Goal: Information Seeking & Learning: Compare options

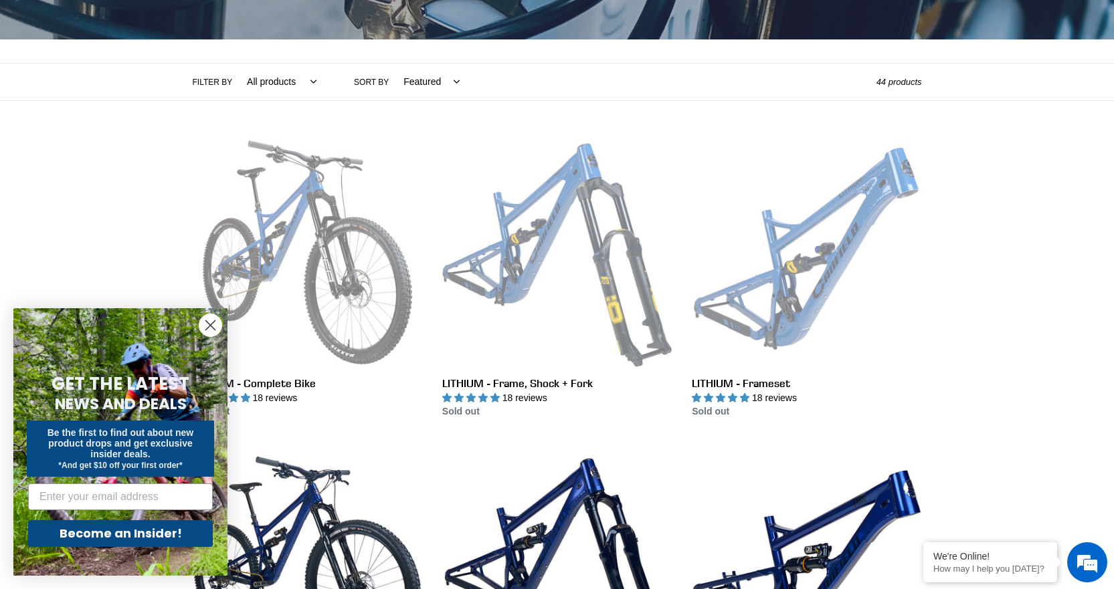
scroll to position [268, 0]
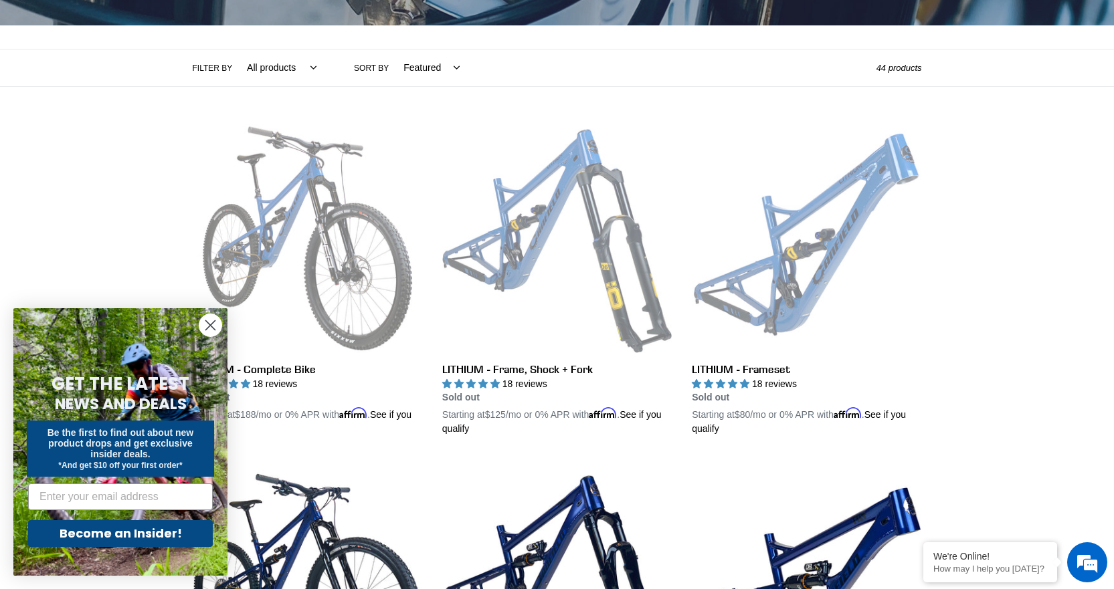
click at [216, 324] on circle "Close dialog" at bounding box center [210, 325] width 22 height 22
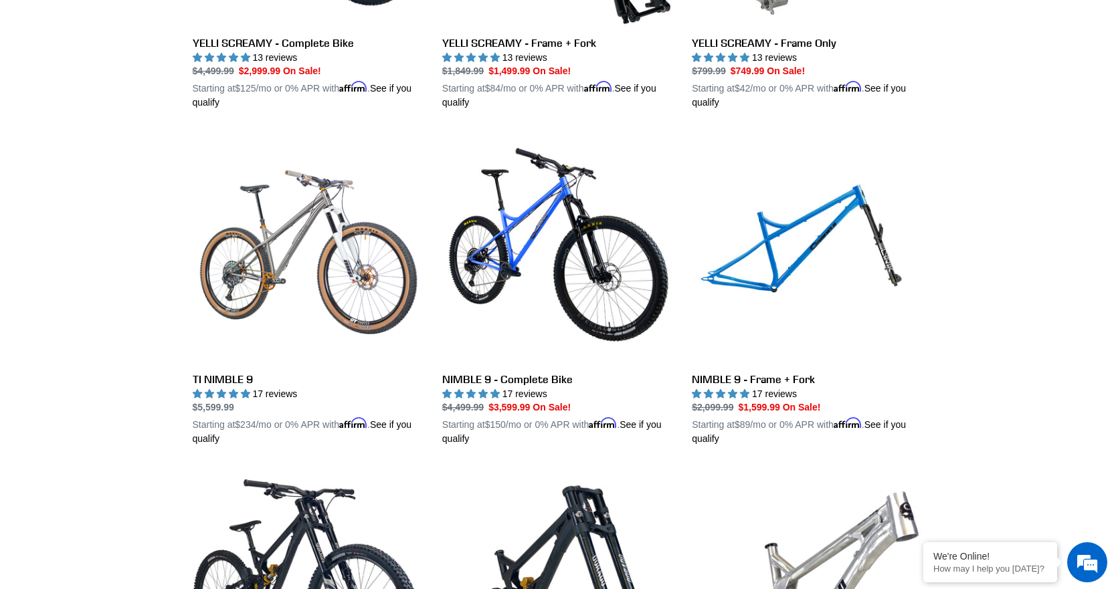
scroll to position [1605, 0]
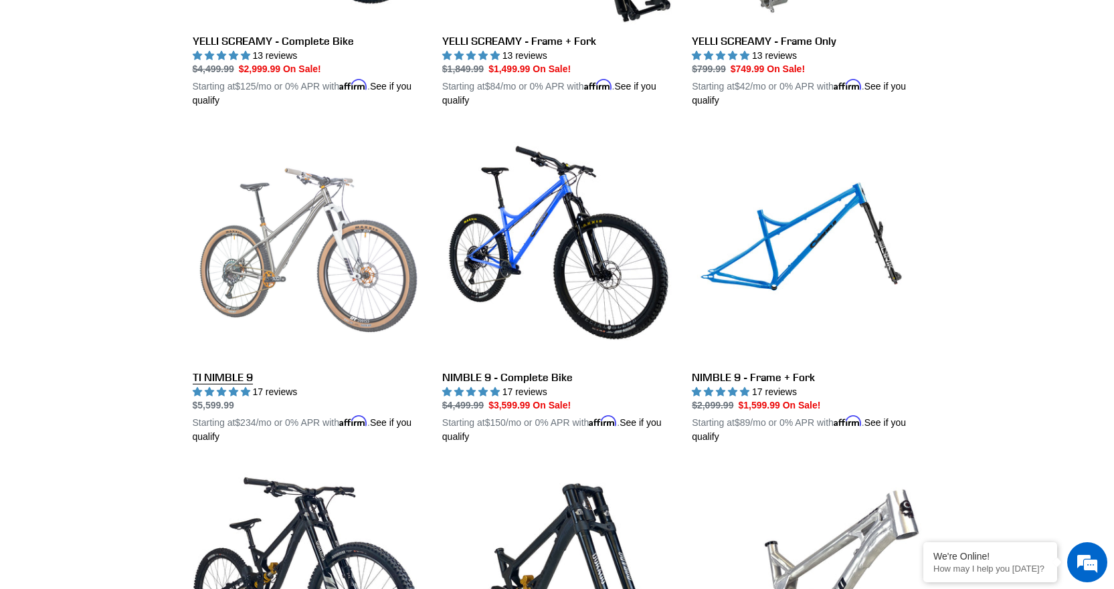
click at [225, 377] on link "TI NIMBLE 9" at bounding box center [307, 287] width 229 height 313
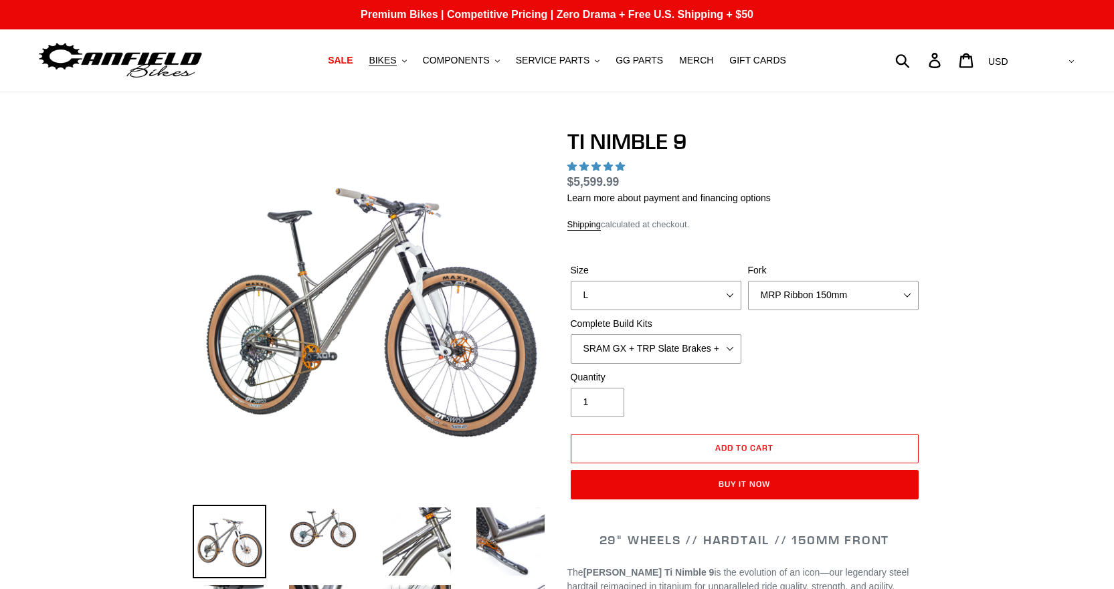
select select "highest-rating"
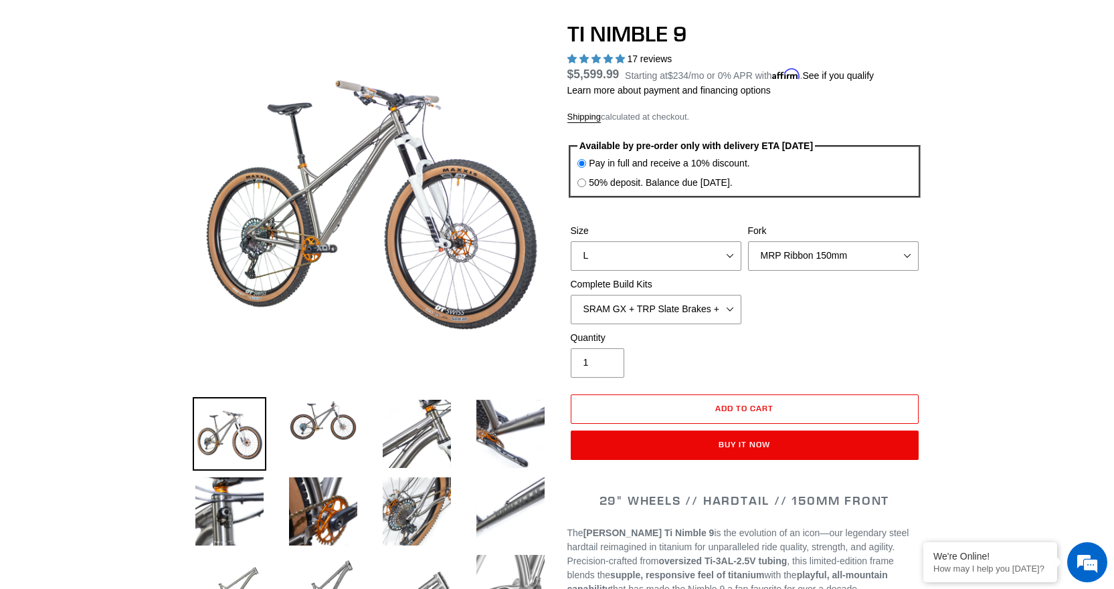
scroll to position [67, 0]
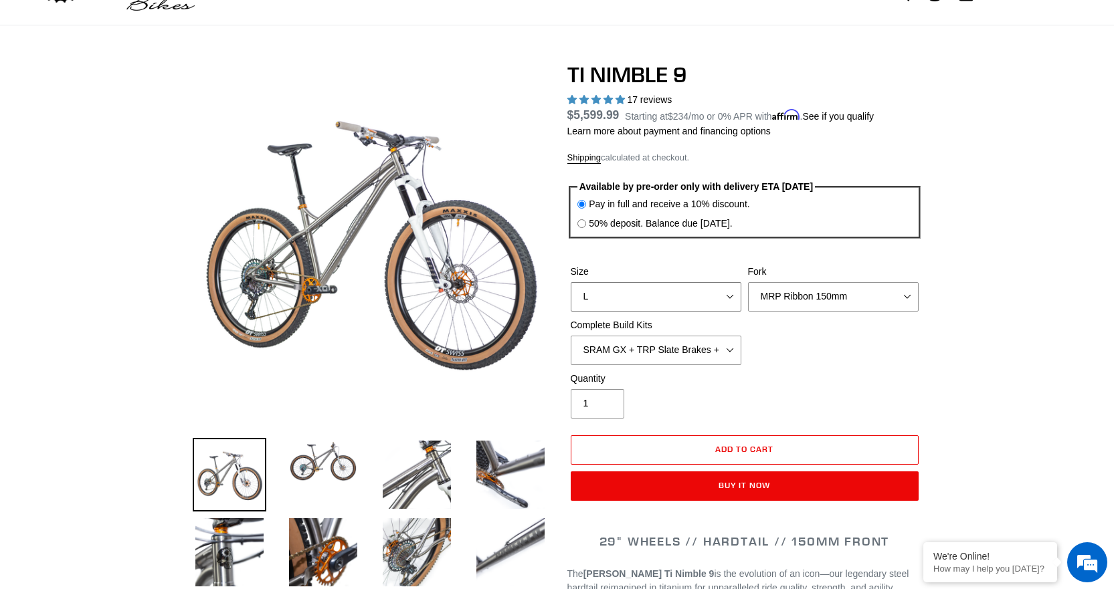
click at [730, 290] on select "S M L XL / XXL (Specify at checkout)" at bounding box center [656, 296] width 171 height 29
click at [571, 282] on select "S M L XL / XXL (Specify at checkout)" at bounding box center [656, 296] width 171 height 29
click at [727, 299] on select "S M L XL / XXL (Specify at checkout)" at bounding box center [656, 296] width 171 height 29
select select "M"
click at [571, 282] on select "S M L XL / XXL (Specify at checkout)" at bounding box center [656, 296] width 171 height 29
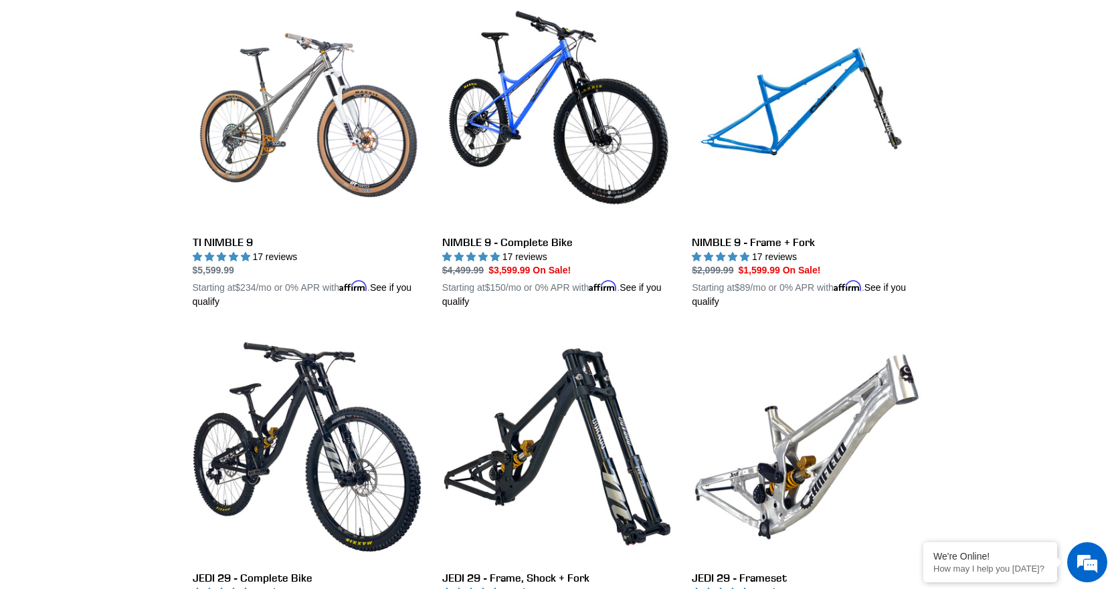
scroll to position [1764, 0]
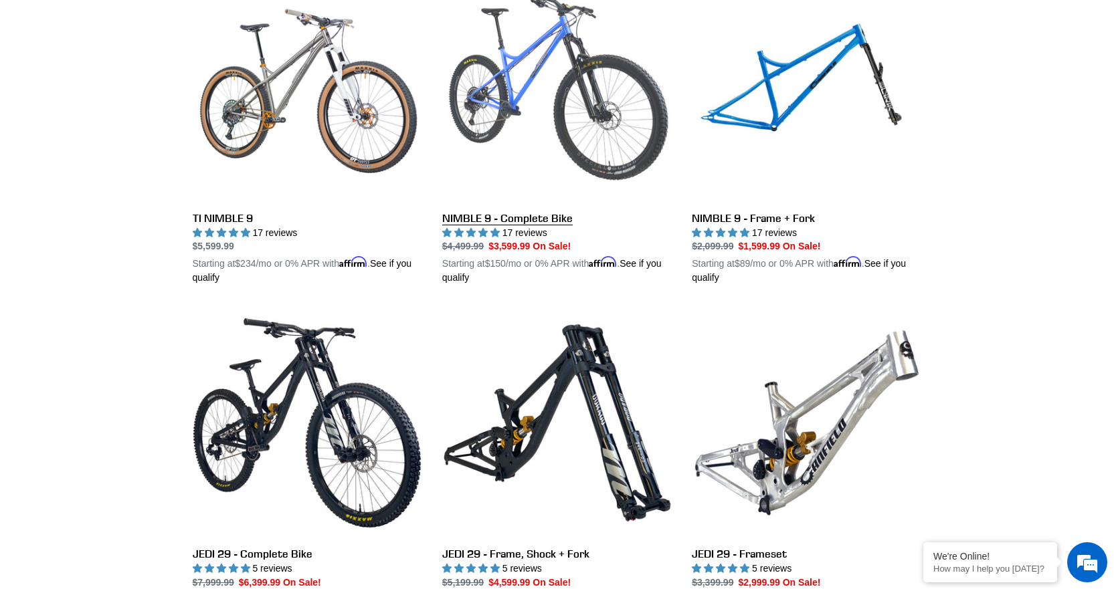
click at [523, 217] on link "NIMBLE 9 - Complete Bike" at bounding box center [556, 128] width 229 height 313
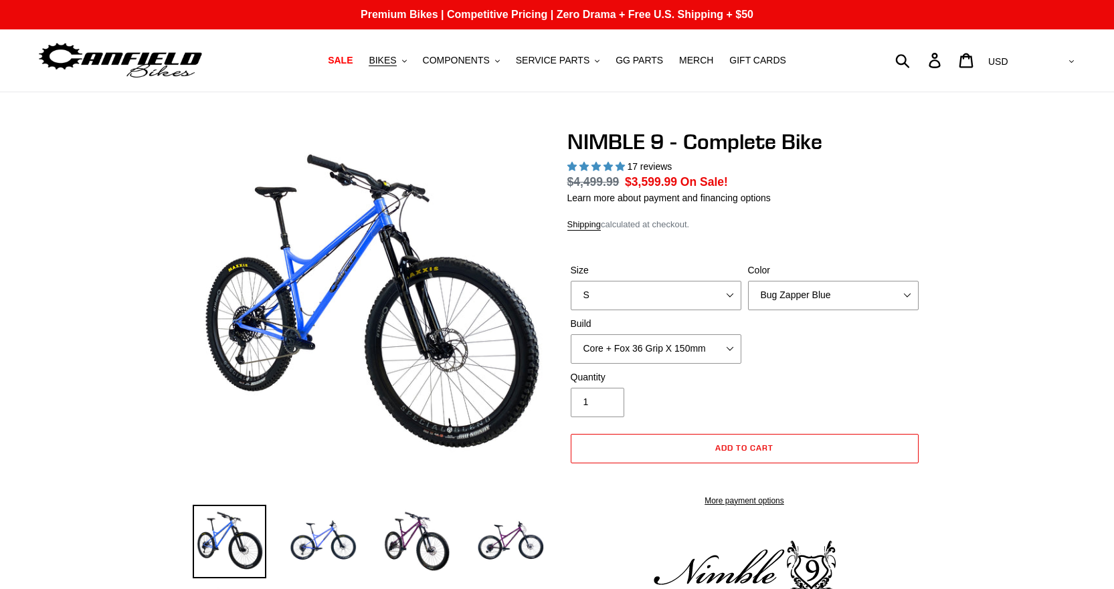
select select "highest-rating"
click at [730, 294] on select "S M L XL" at bounding box center [656, 295] width 171 height 29
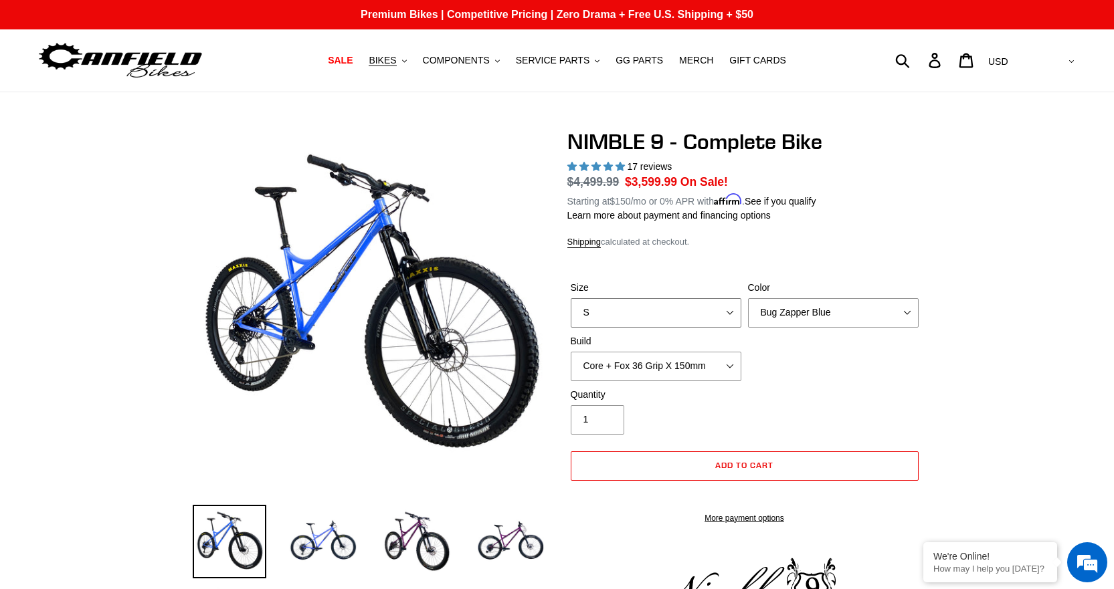
click at [571, 298] on select "S M L XL" at bounding box center [656, 312] width 171 height 29
click at [721, 301] on select "S M L XL" at bounding box center [656, 312] width 171 height 29
click at [571, 298] on select "S M L XL" at bounding box center [656, 312] width 171 height 29
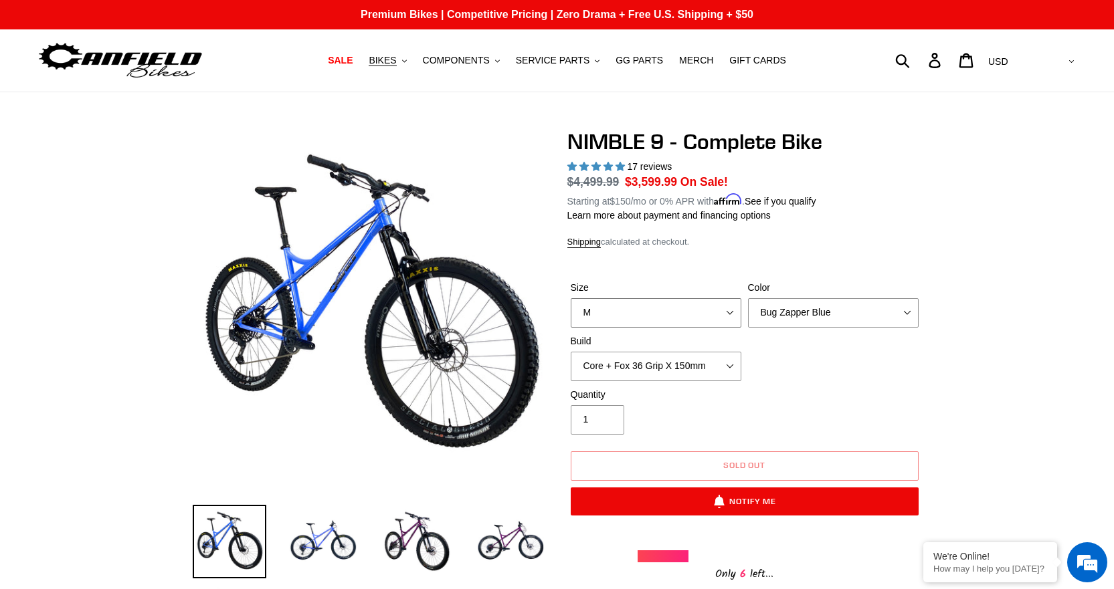
click at [720, 306] on select "S M L XL" at bounding box center [656, 312] width 171 height 29
click at [571, 298] on select "S M L XL" at bounding box center [656, 312] width 171 height 29
drag, startPoint x: 732, startPoint y: 314, endPoint x: 720, endPoint y: 321, distance: 13.5
click at [731, 314] on select "S M L XL" at bounding box center [656, 312] width 171 height 29
click at [571, 298] on select "S M L XL" at bounding box center [656, 312] width 171 height 29
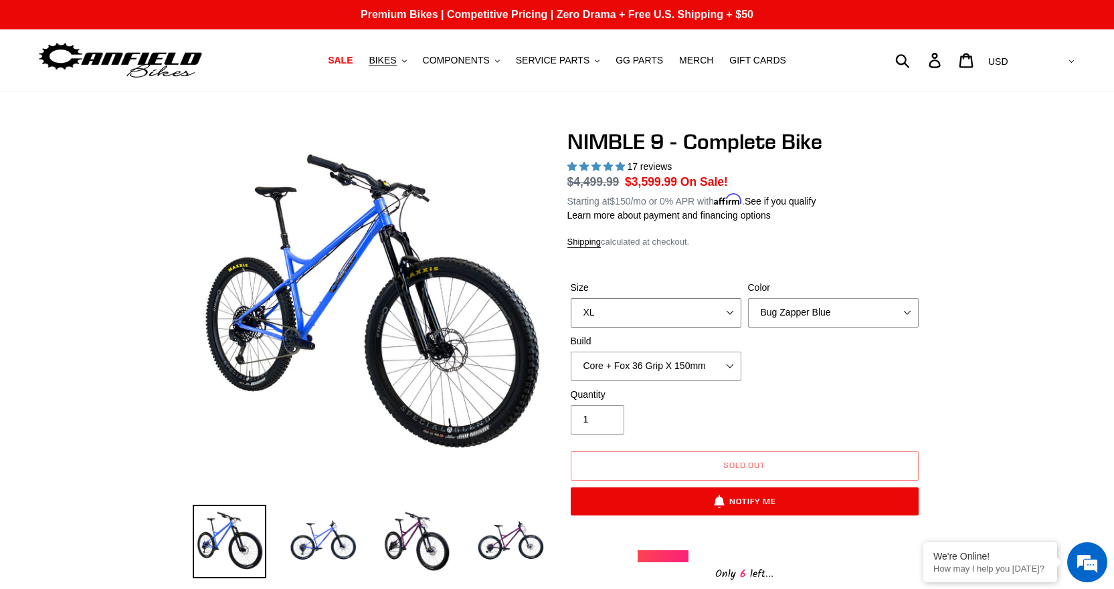
click at [724, 310] on select "S M L XL" at bounding box center [656, 312] width 171 height 29
select select "S"
click at [571, 298] on select "S M L XL" at bounding box center [656, 312] width 171 height 29
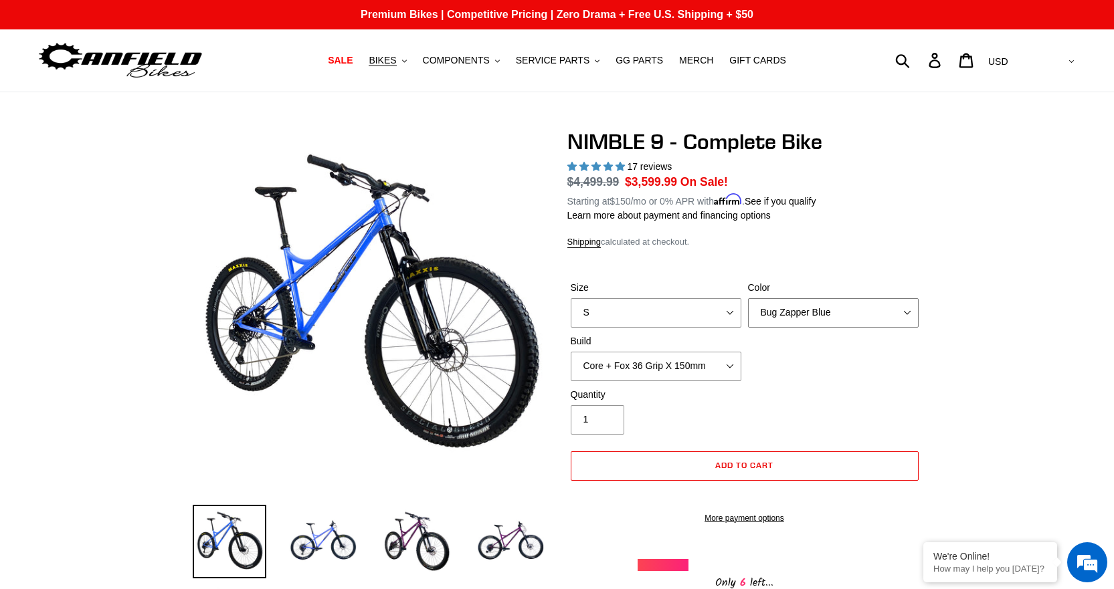
click at [782, 312] on select "Bug Zapper Blue Purple Haze - Sold Out Galaxy Black" at bounding box center [833, 312] width 171 height 29
click at [748, 298] on select "Bug Zapper Blue Purple Haze - Sold Out Galaxy Black" at bounding box center [833, 312] width 171 height 29
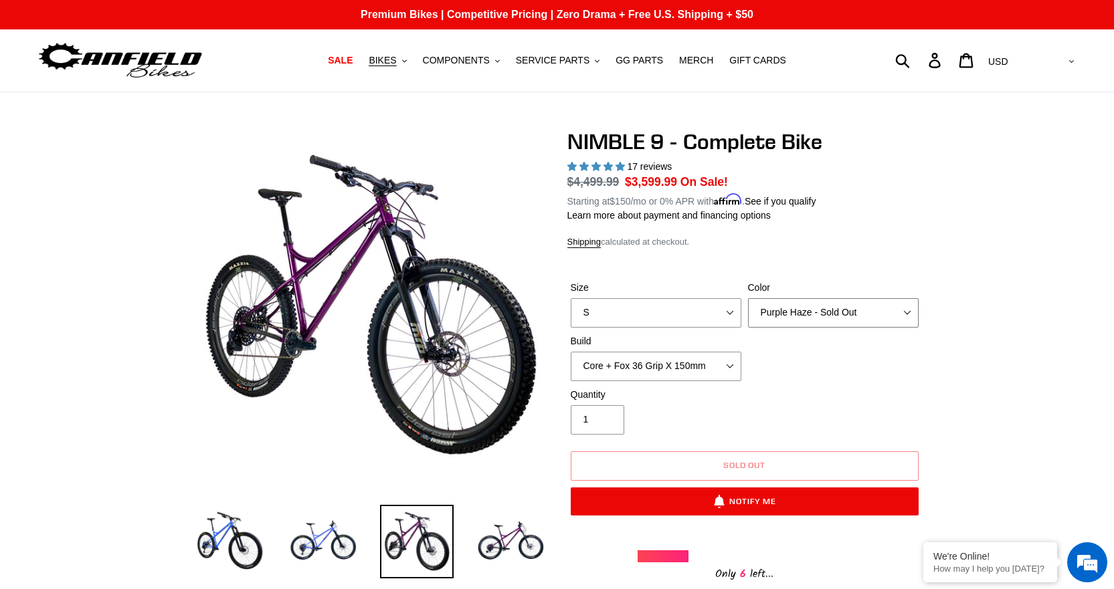
click at [785, 318] on select "Bug Zapper Blue Purple Haze - Sold Out Galaxy Black" at bounding box center [833, 312] width 171 height 29
click at [748, 298] on select "Bug Zapper Blue Purple Haze - Sold Out Galaxy Black" at bounding box center [833, 312] width 171 height 29
click at [788, 320] on select "Bug Zapper Blue Purple Haze - Sold Out Galaxy Black" at bounding box center [833, 312] width 171 height 29
click at [748, 298] on select "Bug Zapper Blue Purple Haze - Sold Out Galaxy Black" at bounding box center [833, 312] width 171 height 29
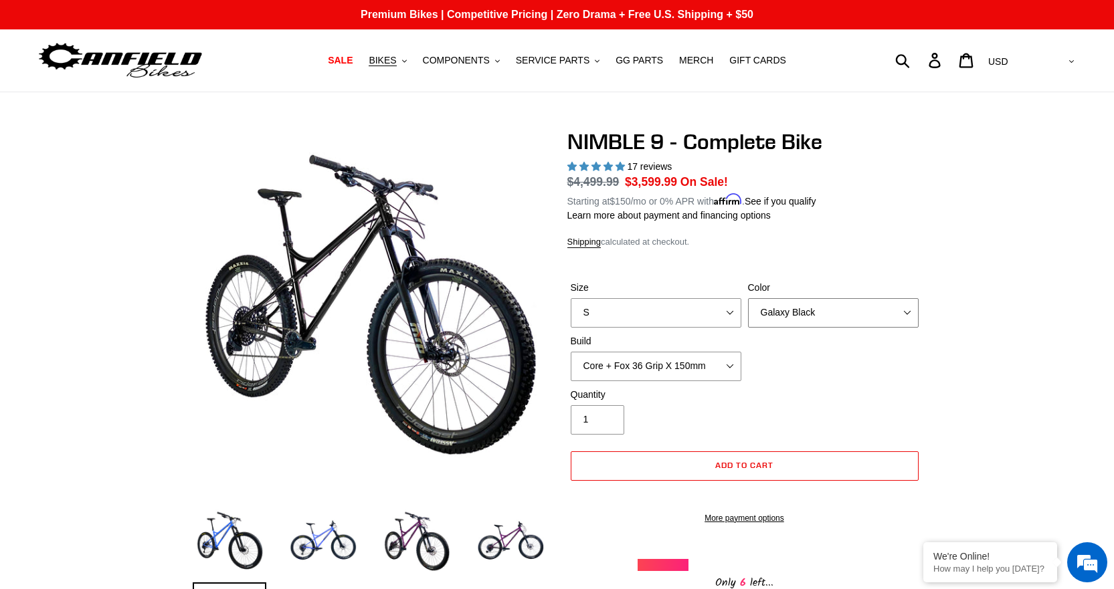
click at [799, 313] on select "Bug Zapper Blue Purple Haze - Sold Out Galaxy Black" at bounding box center [833, 312] width 171 height 29
click at [748, 298] on select "Bug Zapper Blue Purple Haze - Sold Out Galaxy Black" at bounding box center [833, 312] width 171 height 29
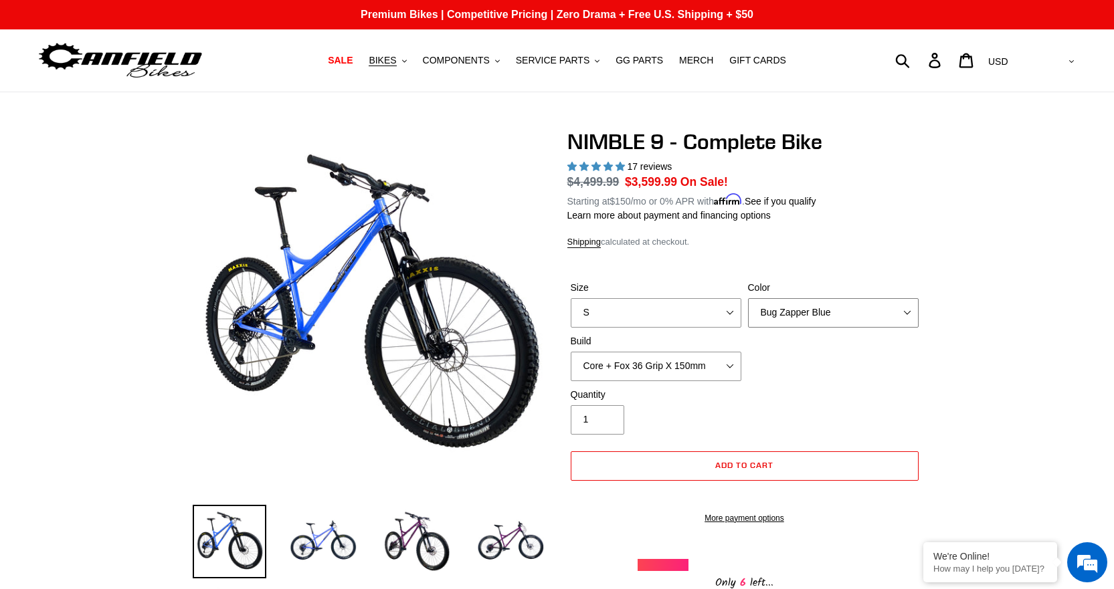
click at [788, 308] on select "Bug Zapper Blue Purple Haze - Sold Out Galaxy Black" at bounding box center [833, 312] width 171 height 29
select select "Galaxy Black"
click at [748, 298] on select "Bug Zapper Blue Purple Haze - Sold Out Galaxy Black" at bounding box center [833, 312] width 171 height 29
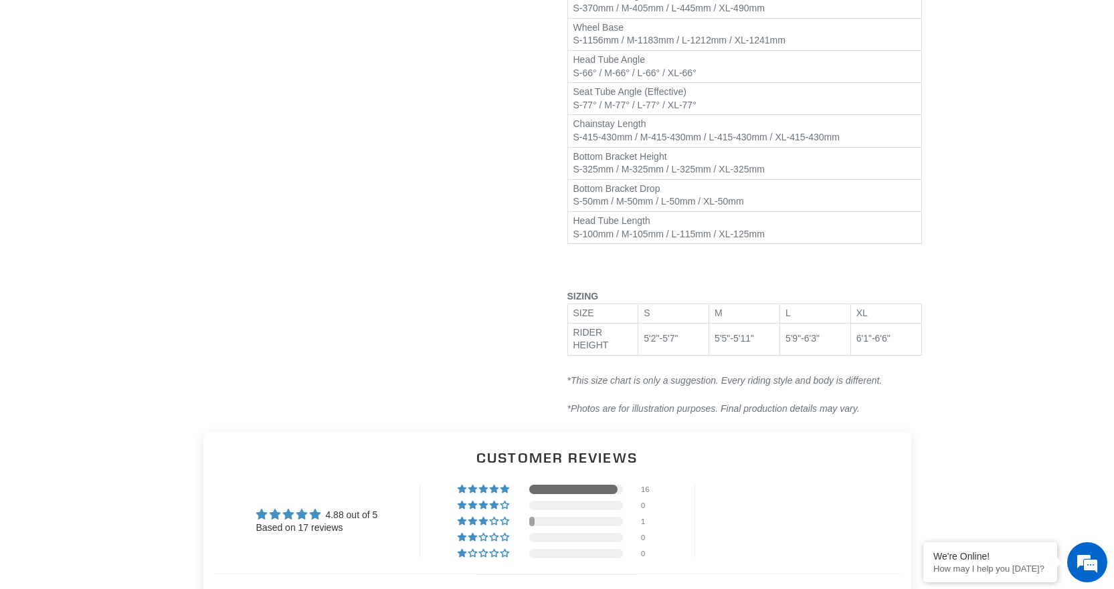
scroll to position [1873, 0]
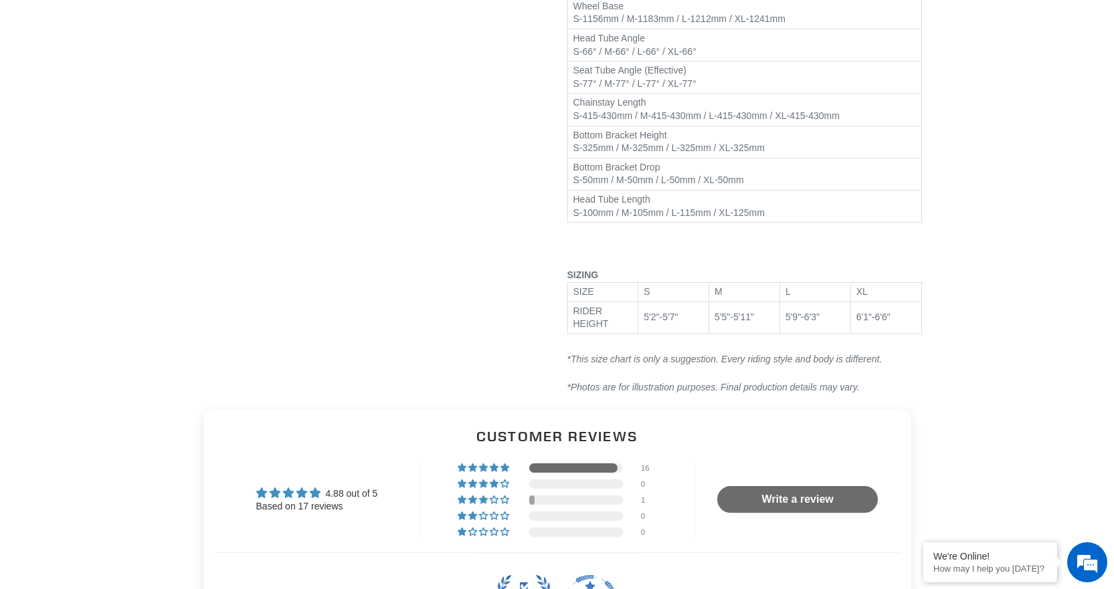
drag, startPoint x: 686, startPoint y: 319, endPoint x: 626, endPoint y: 308, distance: 60.5
click at [626, 308] on tr "RIDER HEIGHT 5'2"-5'7" 5'5"-5'11" 5'9"-6'3" 6'1"-6'6"" at bounding box center [744, 318] width 354 height 32
click at [666, 253] on p at bounding box center [744, 248] width 355 height 14
drag, startPoint x: 706, startPoint y: 320, endPoint x: 756, endPoint y: 316, distance: 49.7
click at [756, 316] on tr "RIDER HEIGHT 5'2"-5'7" 5'5"-5'11" 5'9"-6'3" 6'1"-6'6"" at bounding box center [744, 318] width 354 height 32
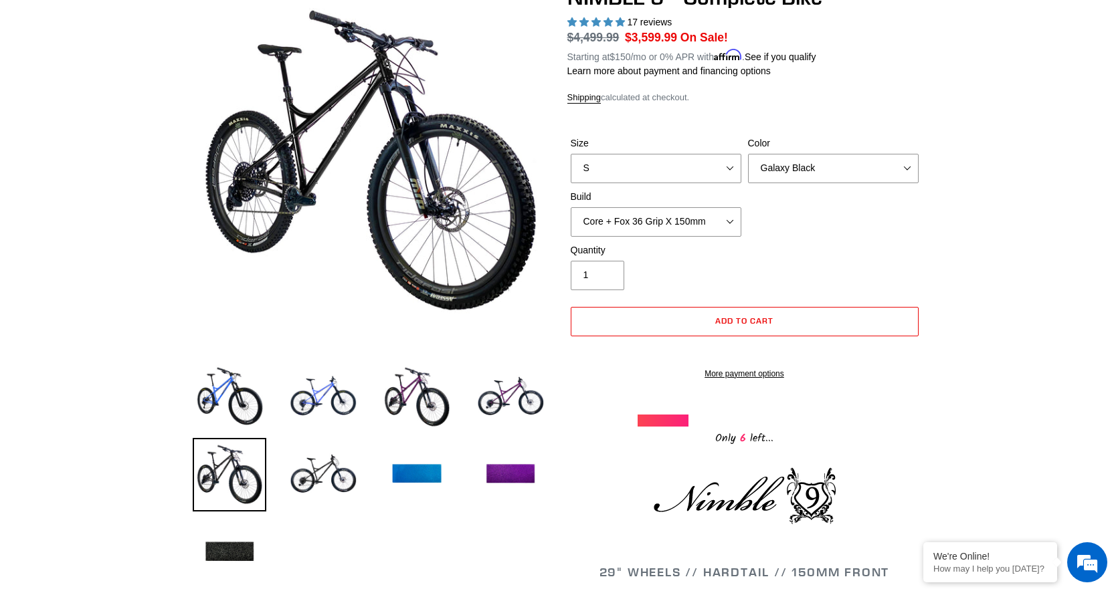
scroll to position [0, 0]
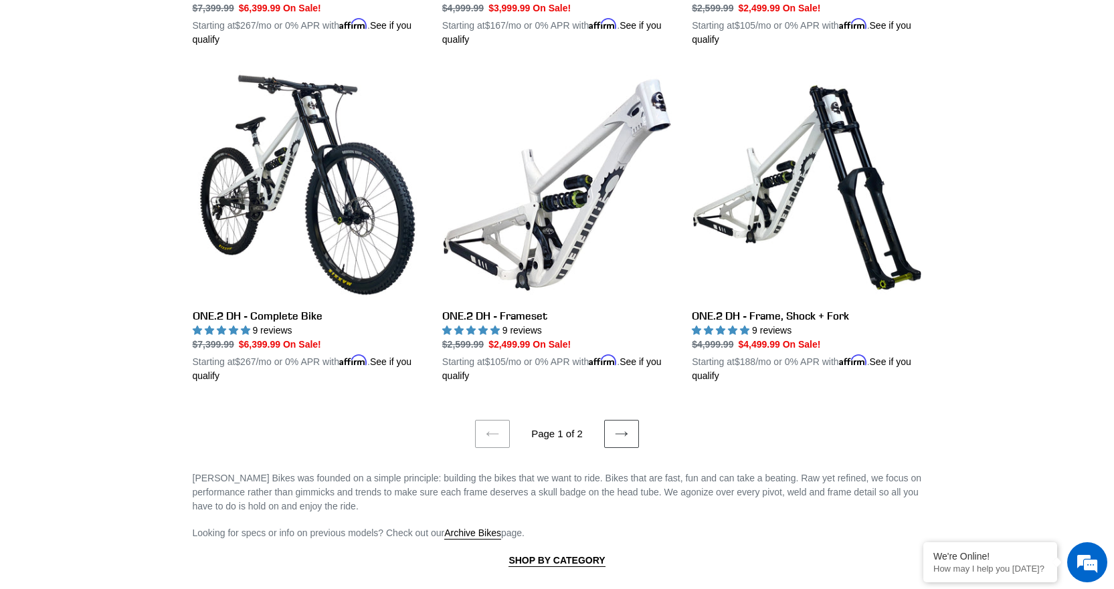
scroll to position [2922, 0]
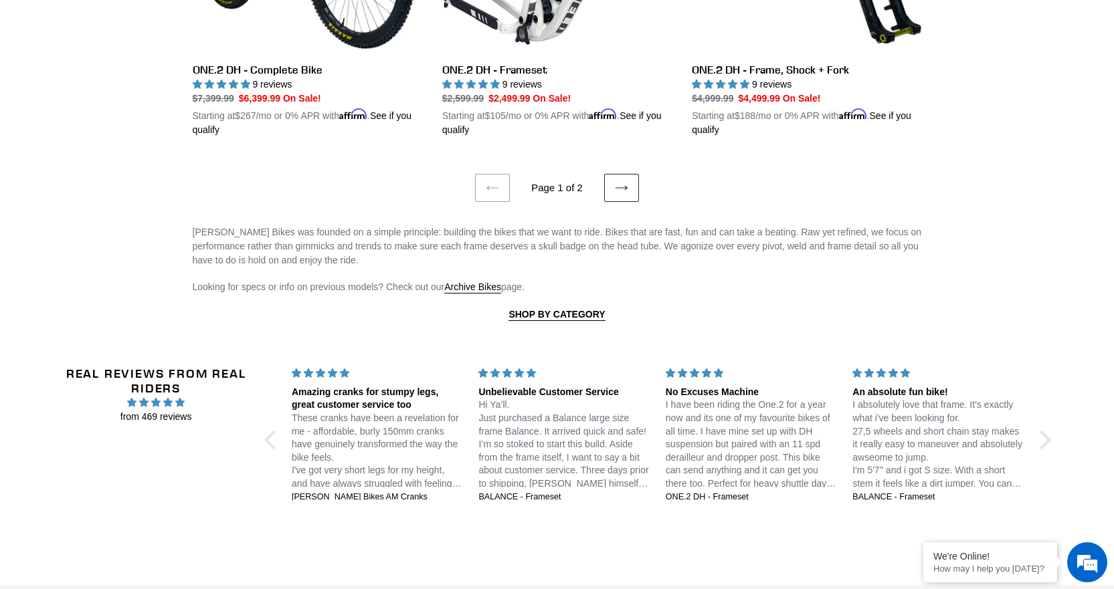
click at [621, 181] on icon at bounding box center [621, 187] width 13 height 13
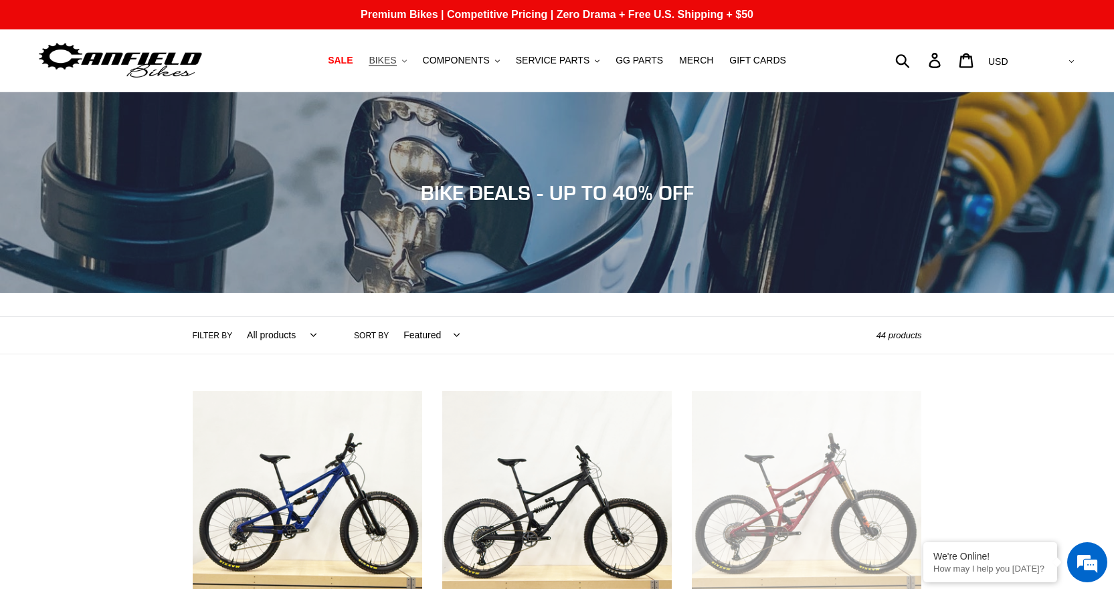
click at [393, 61] on span "BIKES" at bounding box center [382, 60] width 27 height 11
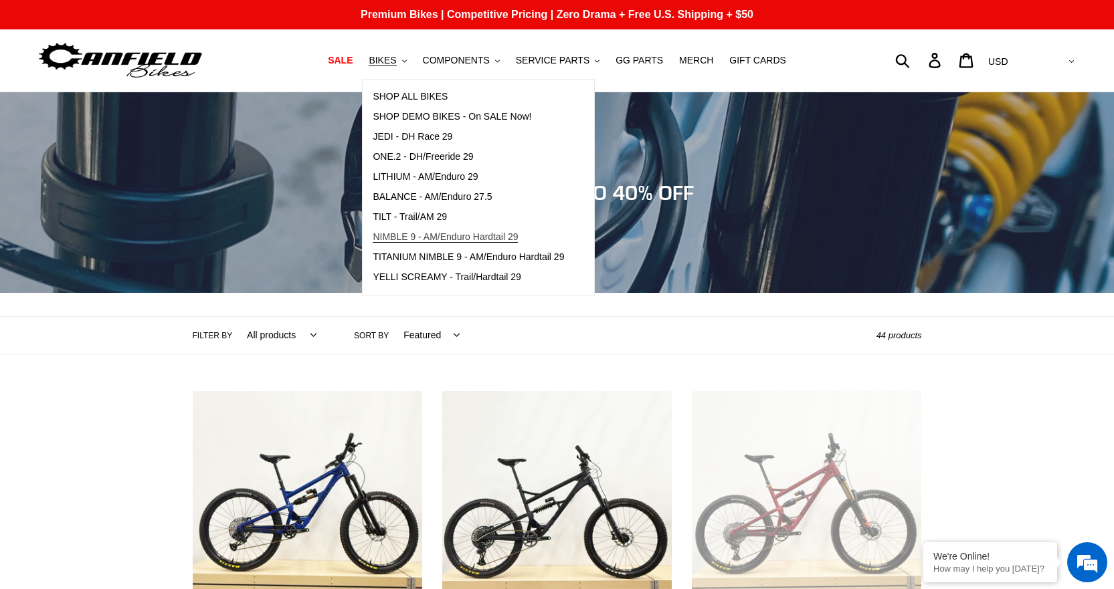
click at [448, 240] on span "NIMBLE 9 - AM/Enduro Hardtail 29" at bounding box center [445, 236] width 145 height 11
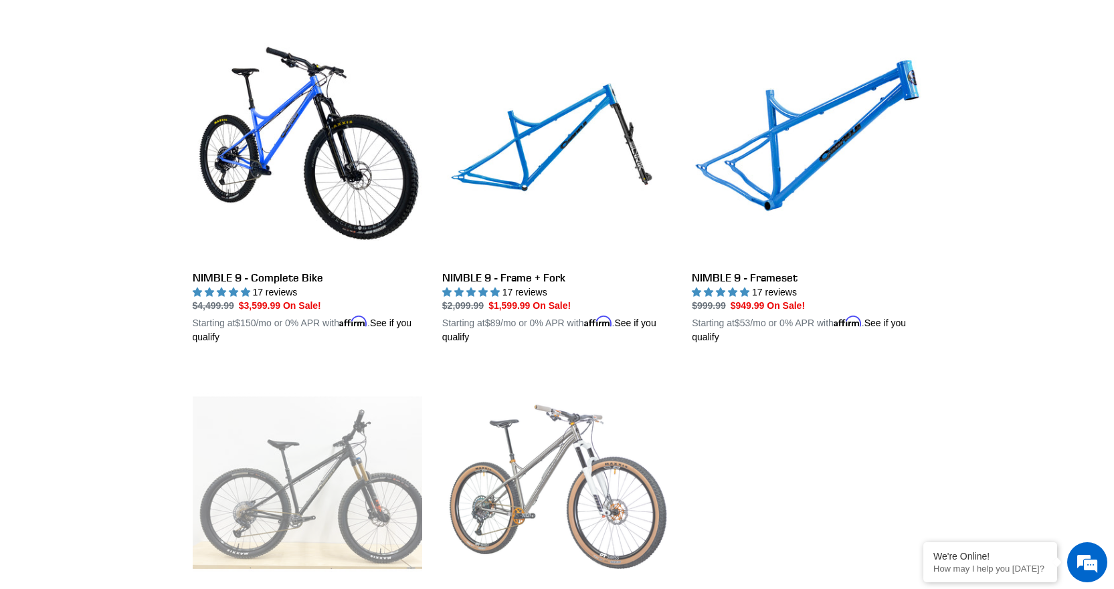
scroll to position [334, 0]
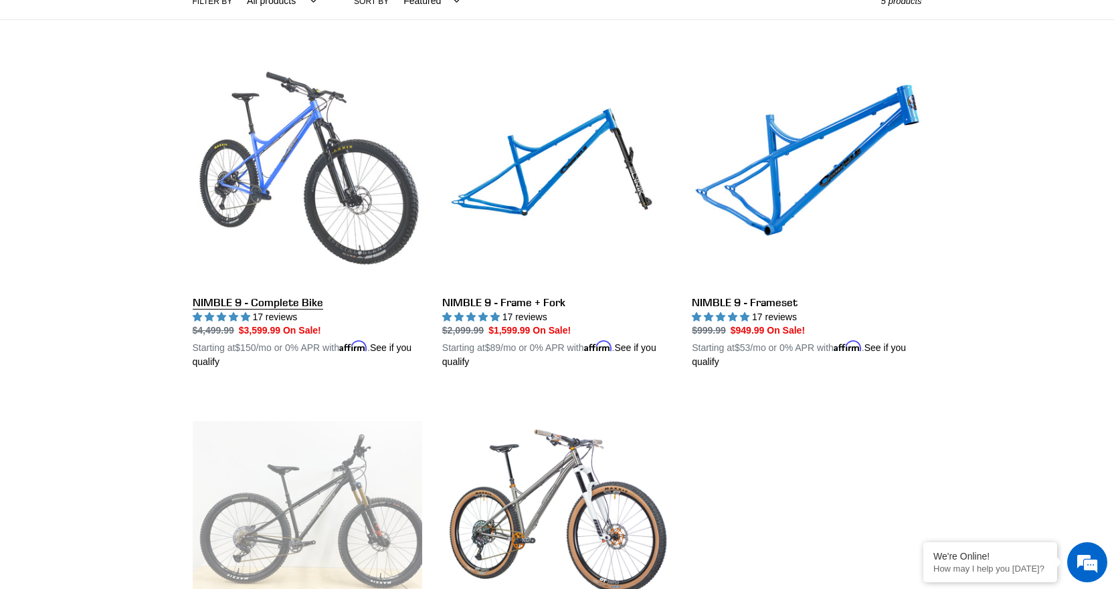
click at [260, 302] on link "NIMBLE 9 - Complete Bike" at bounding box center [307, 213] width 229 height 313
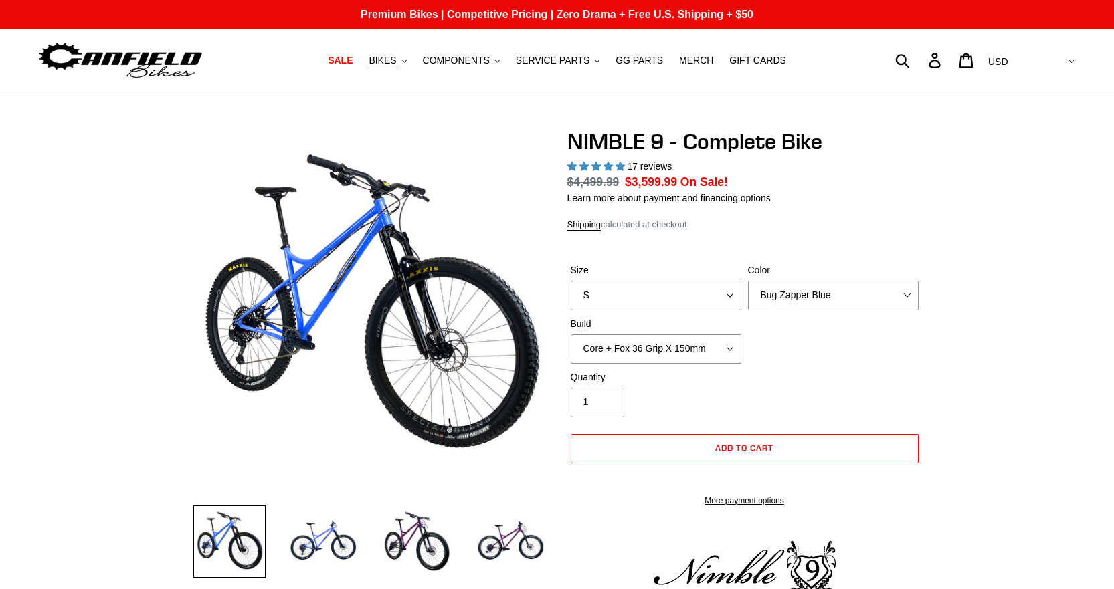
select select "highest-rating"
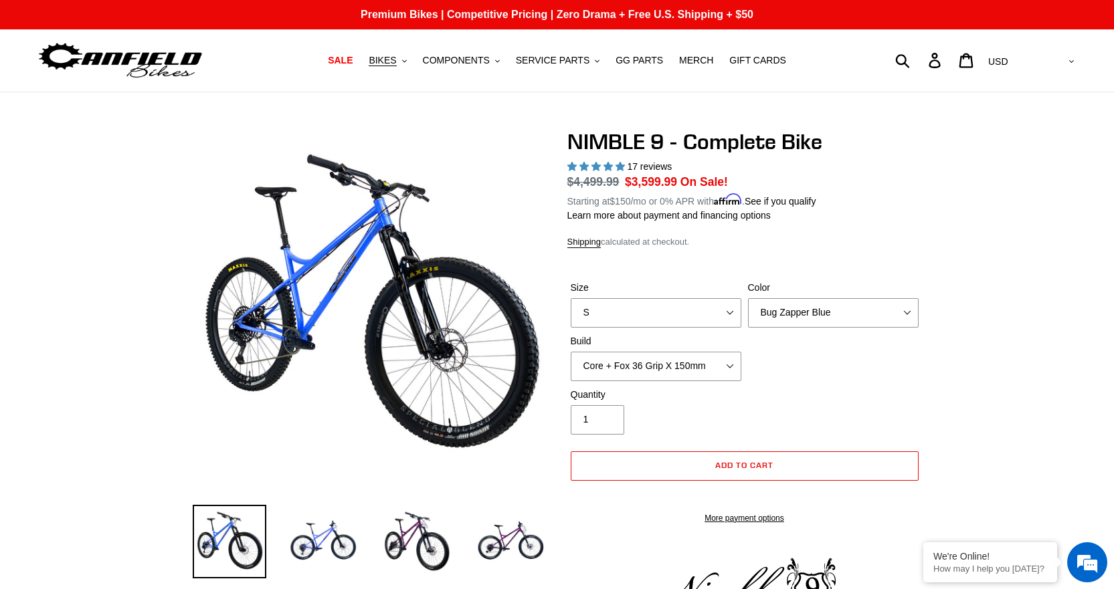
scroll to position [134, 0]
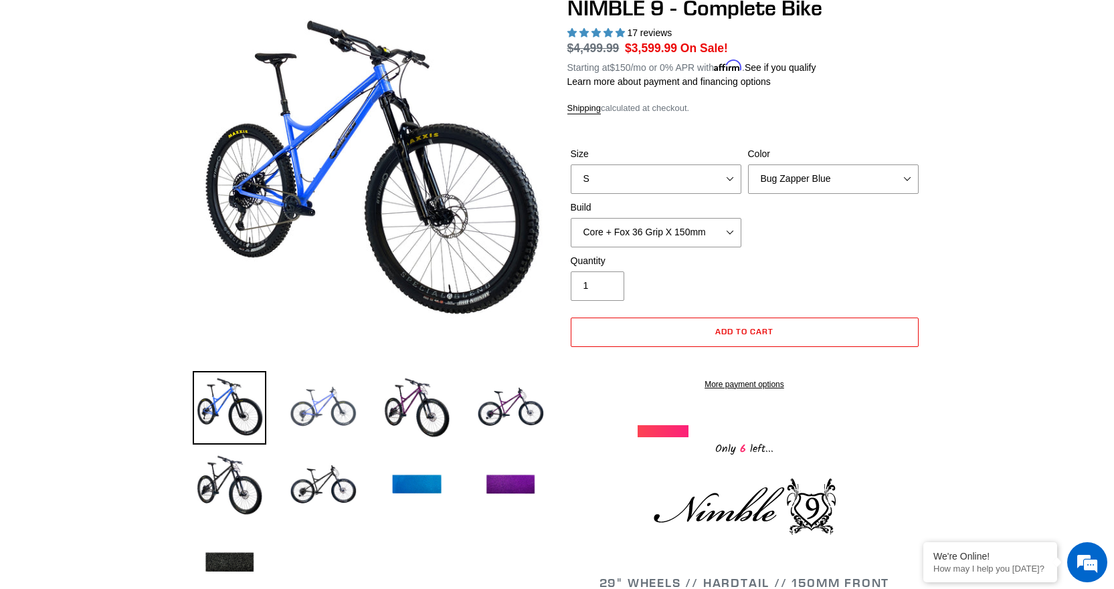
click at [324, 408] on img at bounding box center [323, 408] width 74 height 74
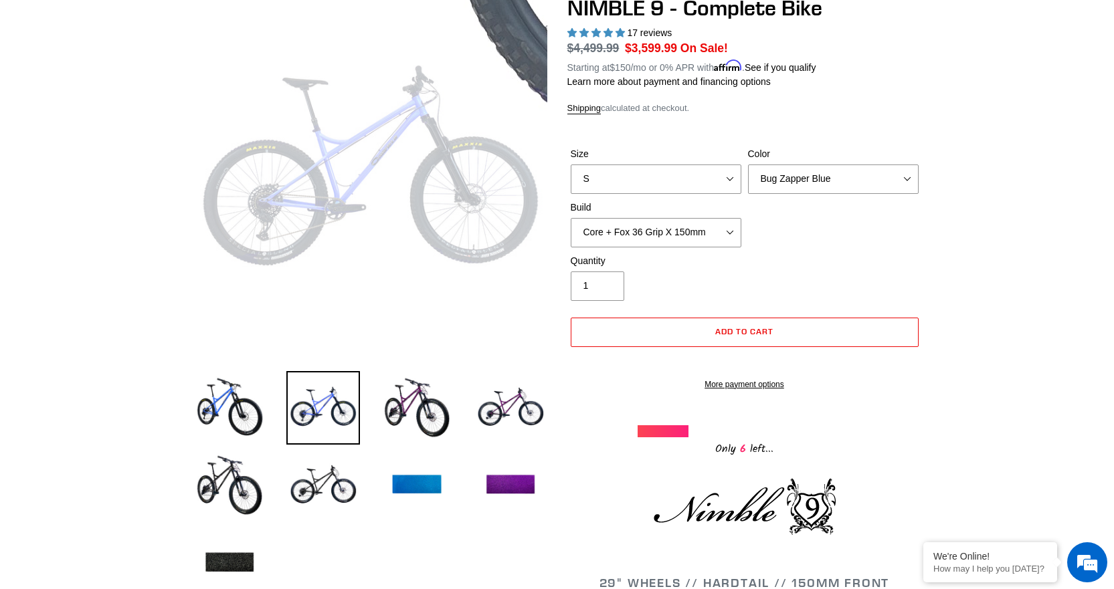
scroll to position [0, 0]
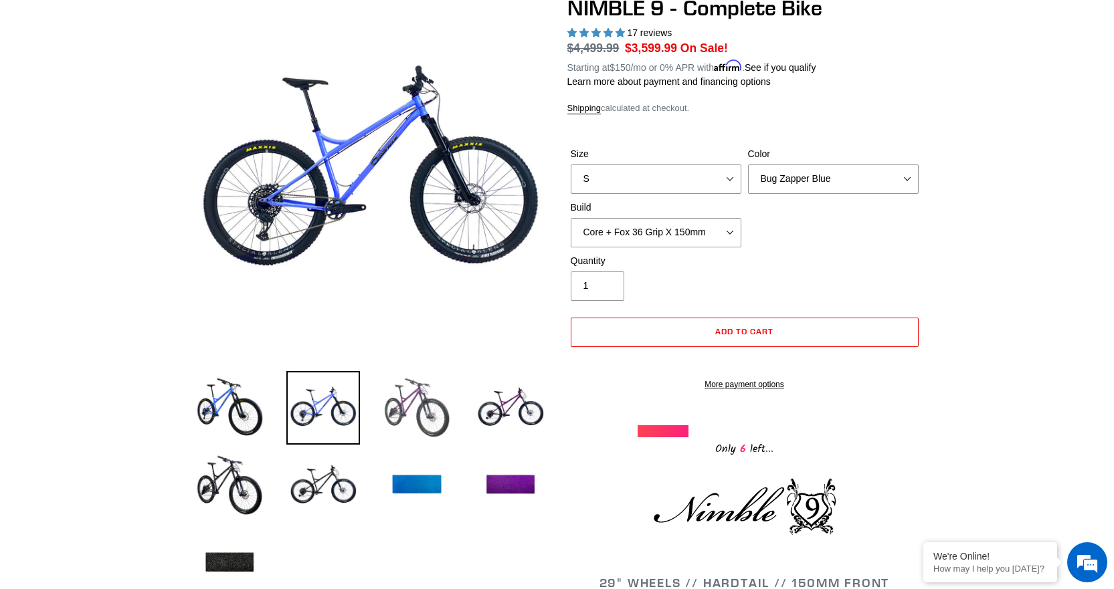
click at [423, 407] on img at bounding box center [417, 408] width 74 height 74
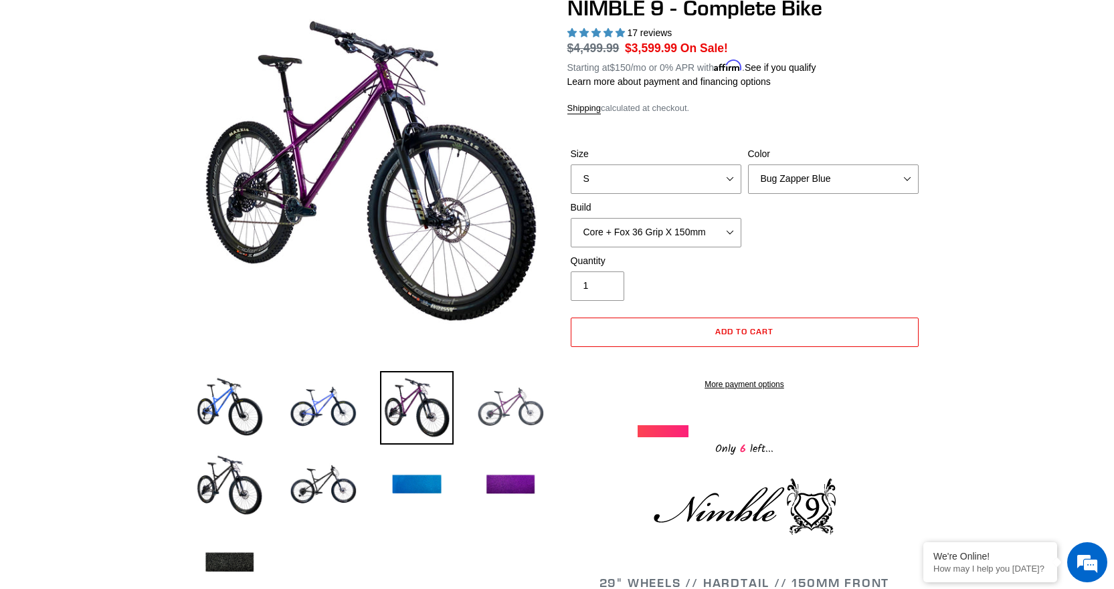
click at [503, 409] on img at bounding box center [511, 408] width 74 height 74
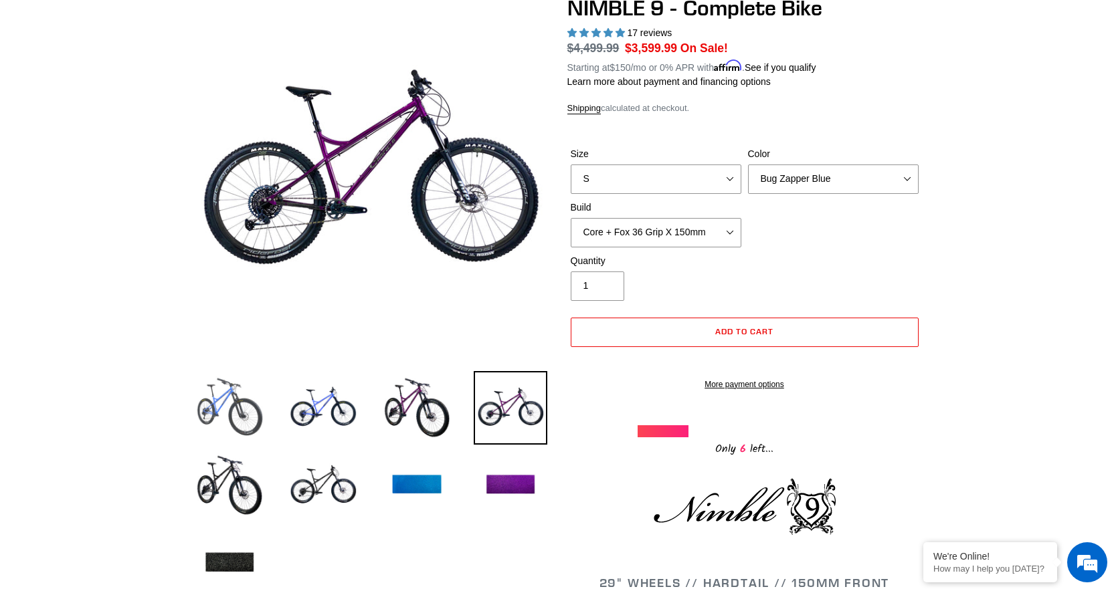
click at [241, 410] on img at bounding box center [230, 408] width 74 height 74
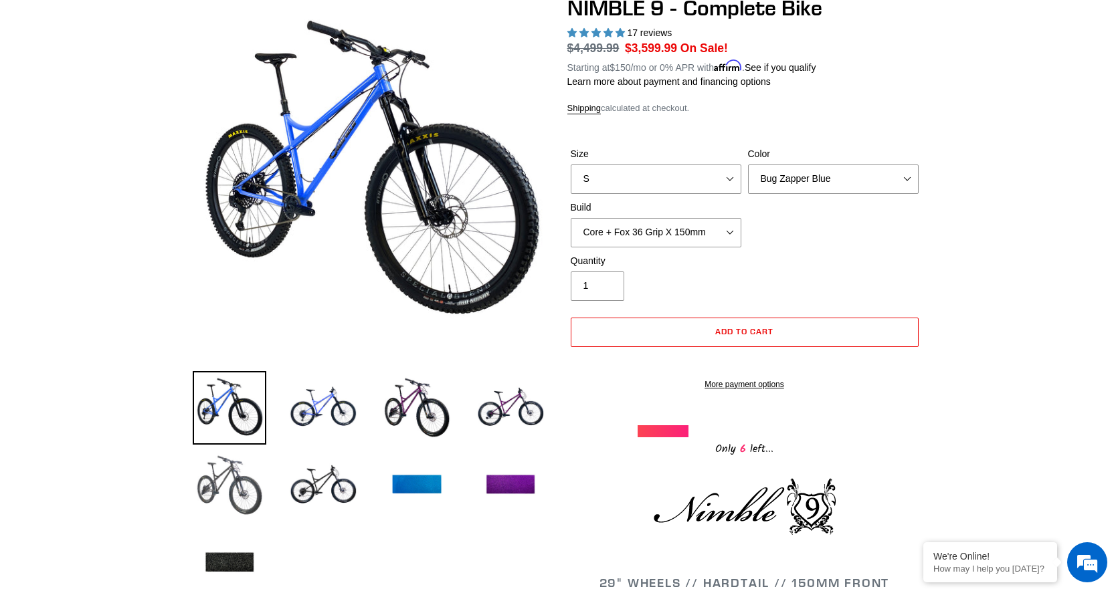
click at [237, 474] on img at bounding box center [230, 486] width 74 height 74
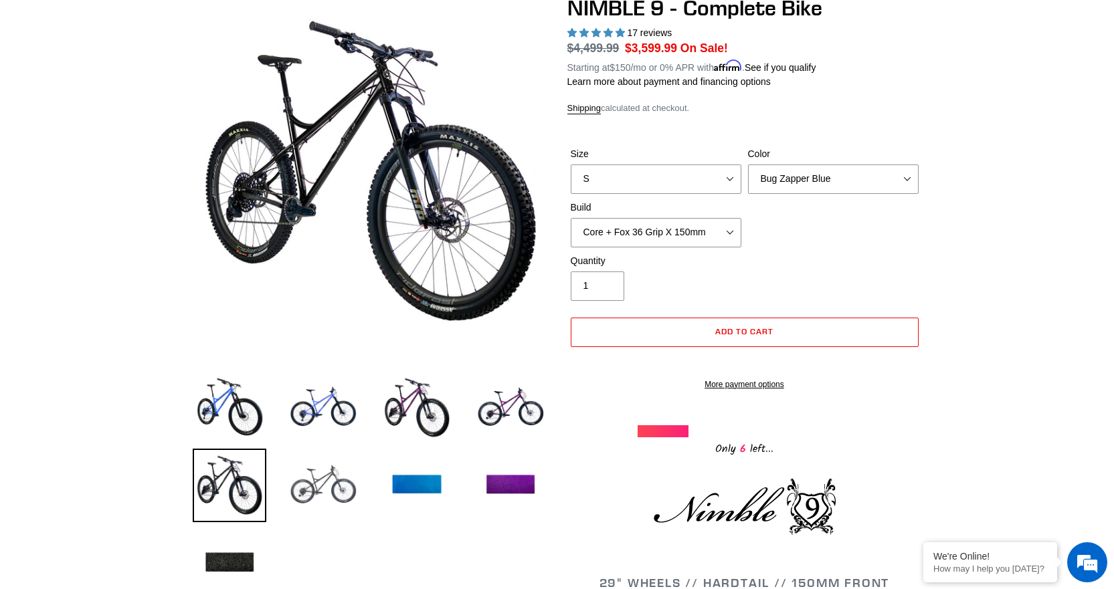
click at [330, 478] on img at bounding box center [323, 486] width 74 height 74
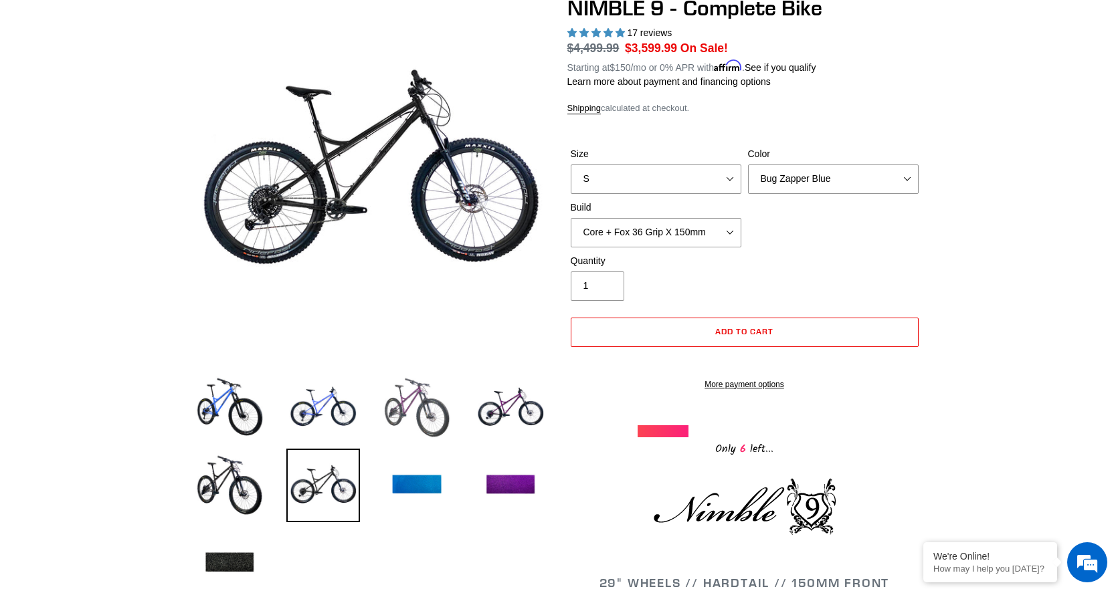
click at [424, 401] on img at bounding box center [417, 408] width 74 height 74
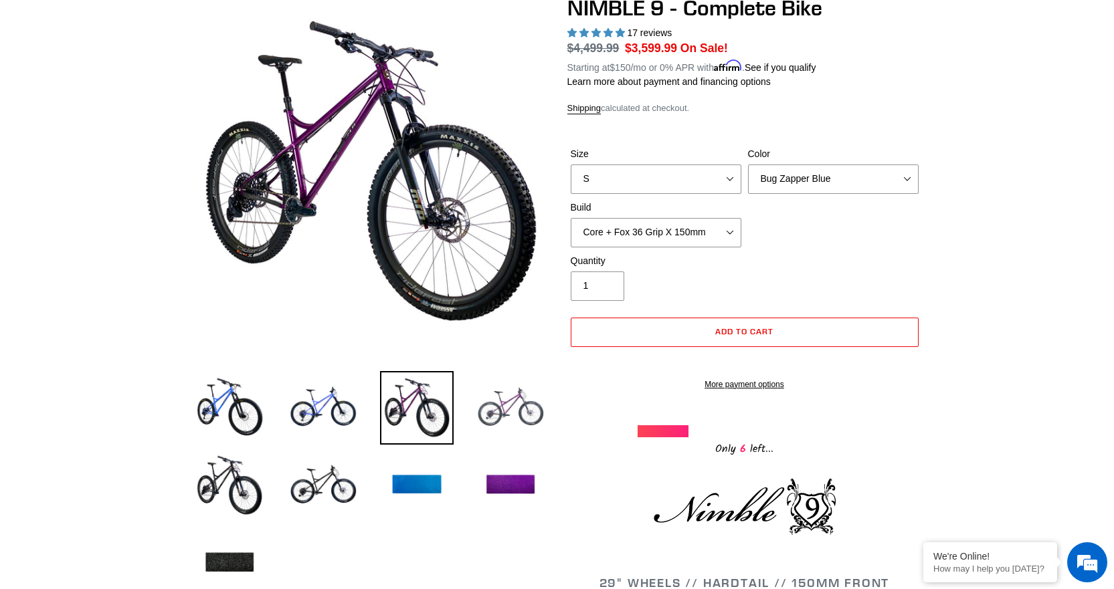
click at [504, 397] on img at bounding box center [511, 408] width 74 height 74
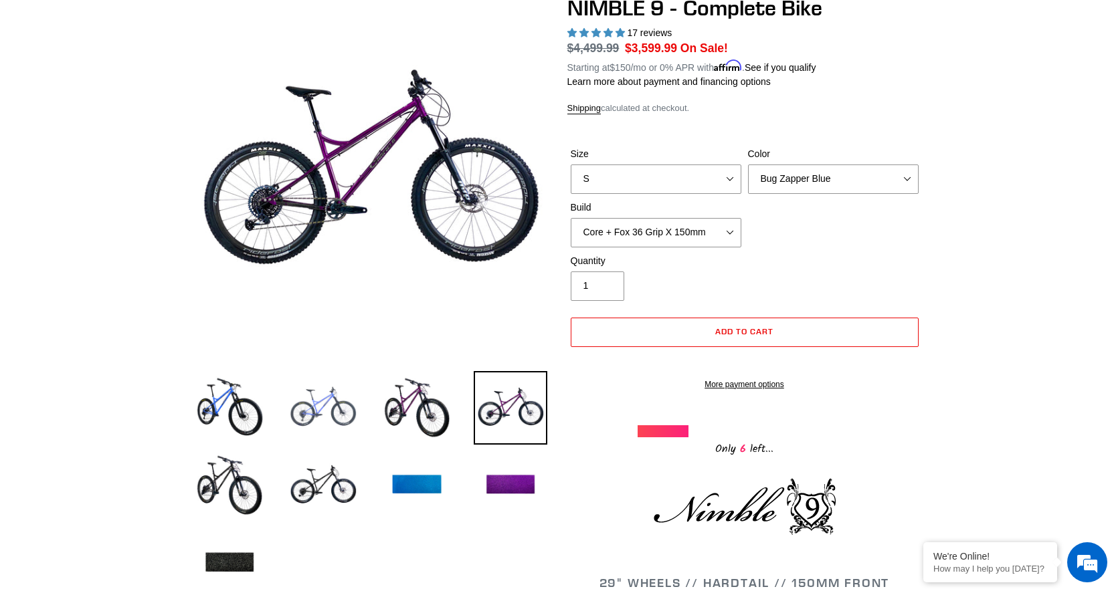
click at [314, 397] on img at bounding box center [323, 408] width 74 height 74
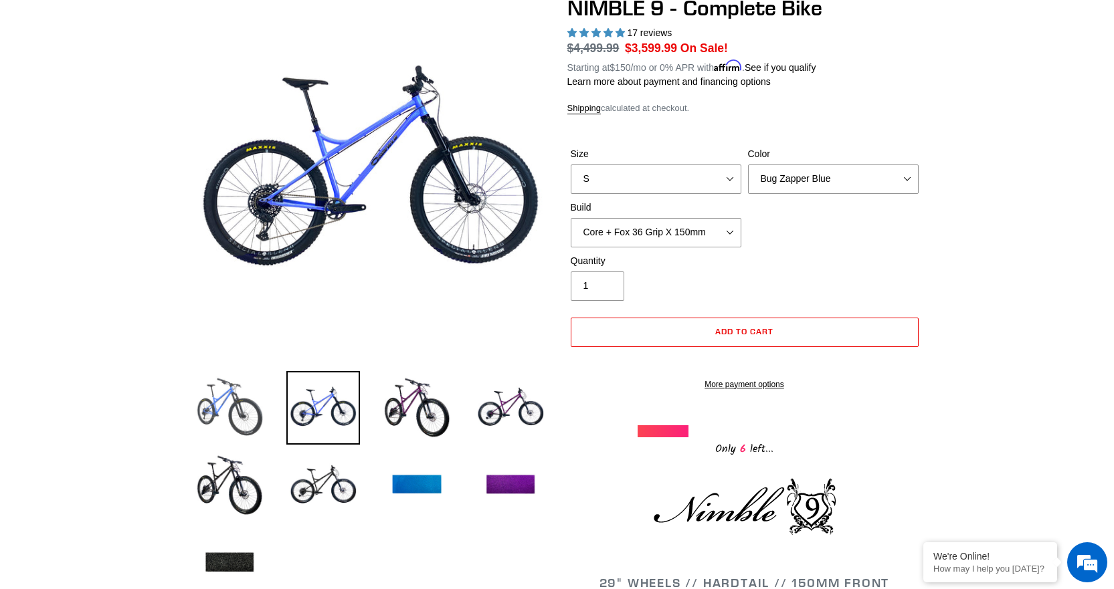
click at [237, 407] on img at bounding box center [230, 408] width 74 height 74
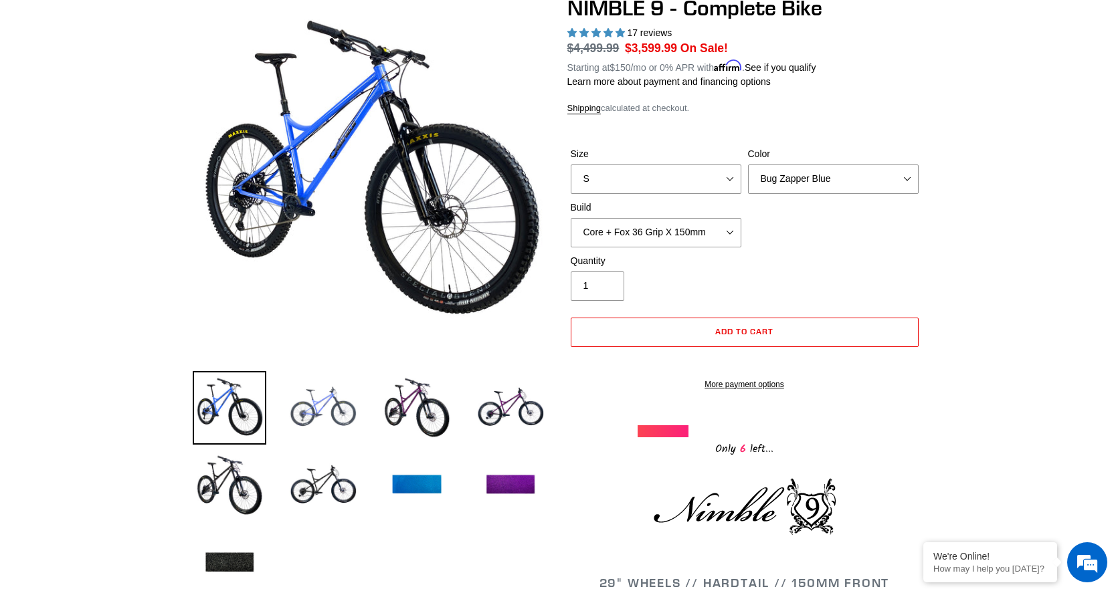
click at [326, 395] on img at bounding box center [323, 408] width 74 height 74
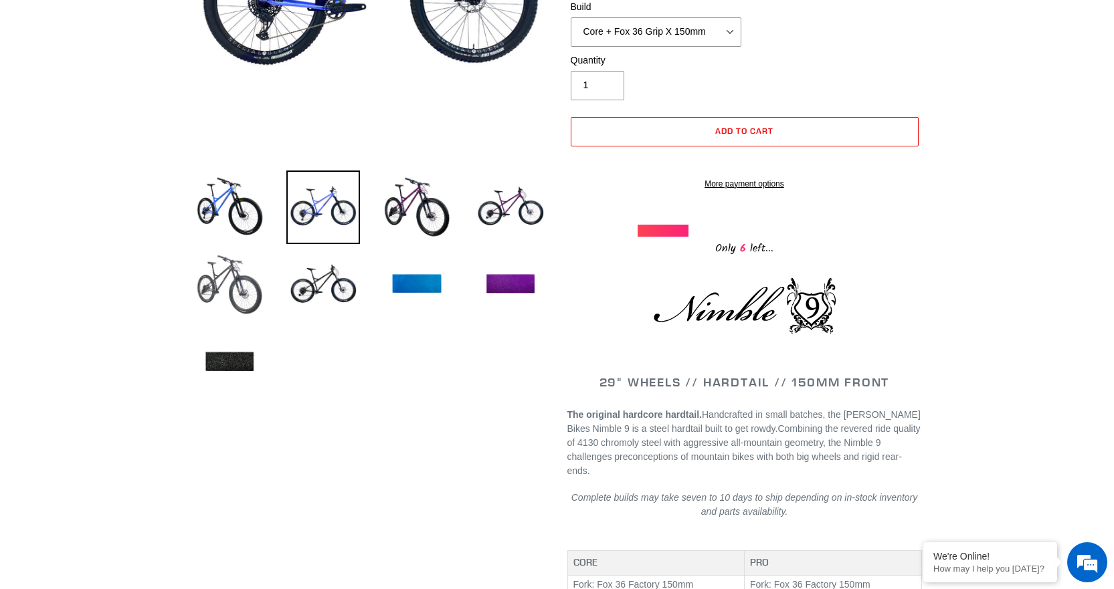
scroll to position [134, 0]
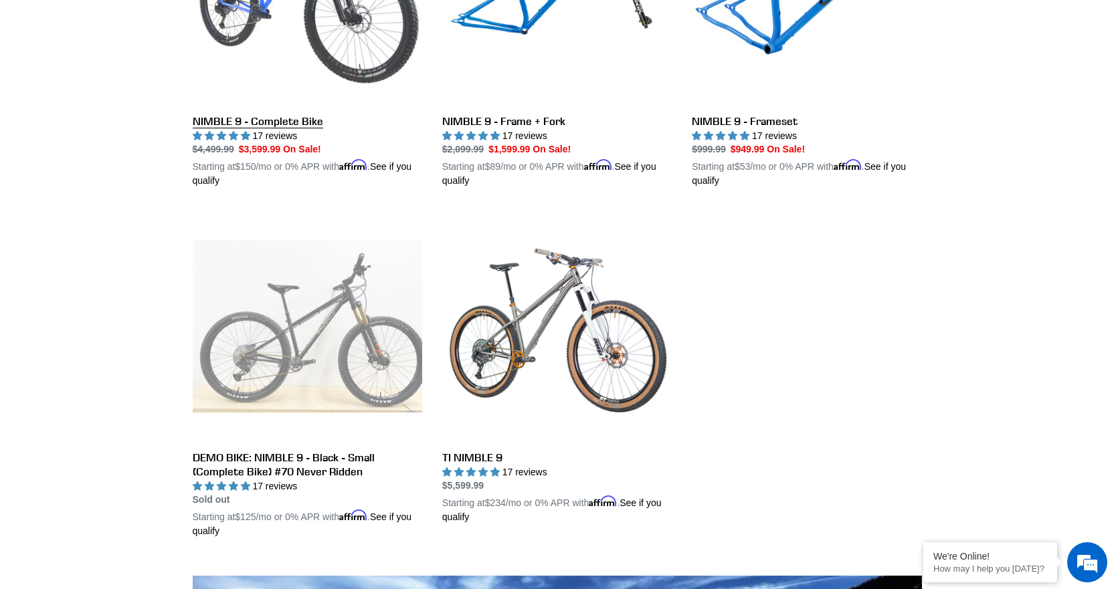
scroll to position [535, 0]
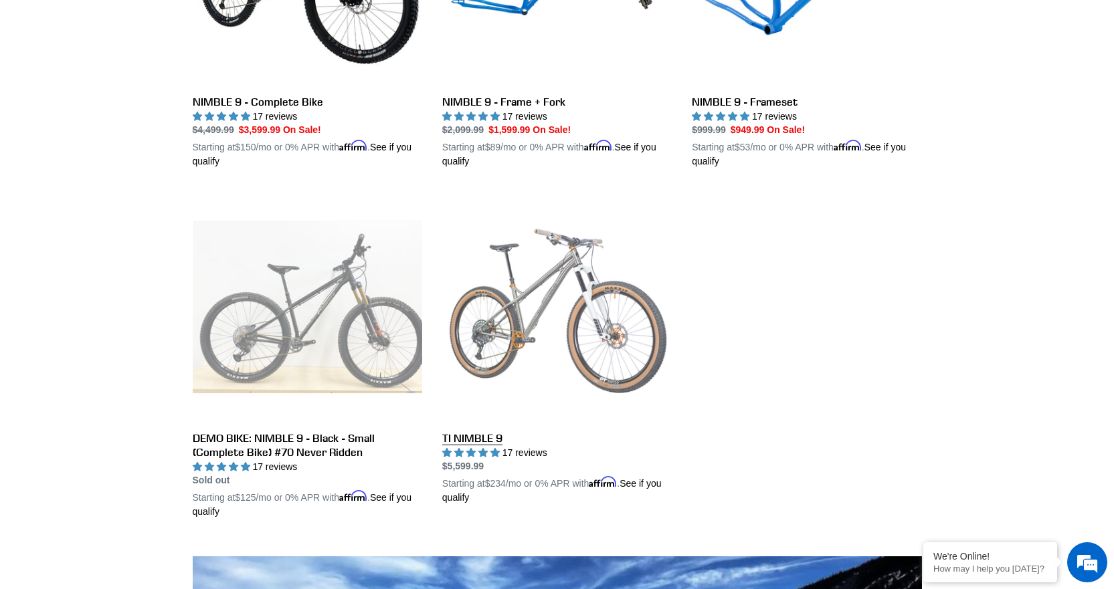
click at [551, 330] on link "TI NIMBLE 9" at bounding box center [556, 348] width 229 height 313
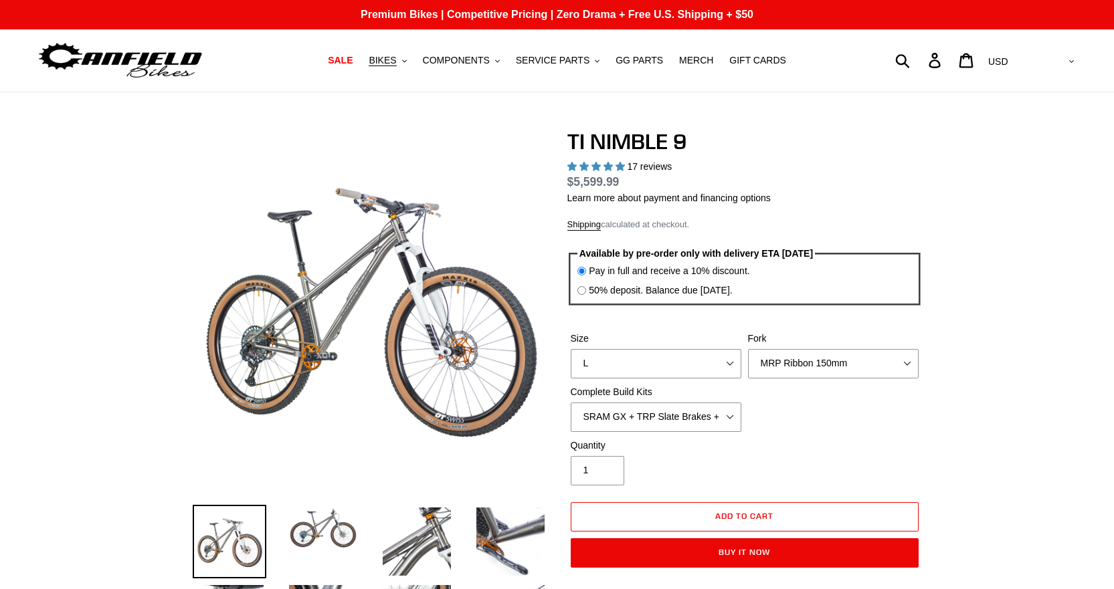
select select "highest-rating"
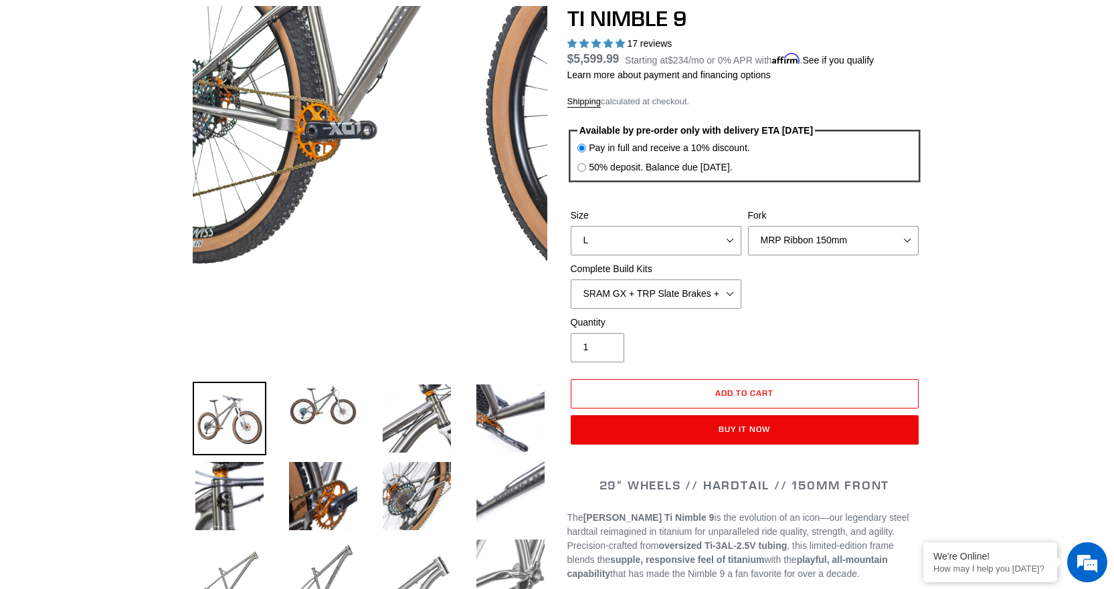
scroll to position [201, 0]
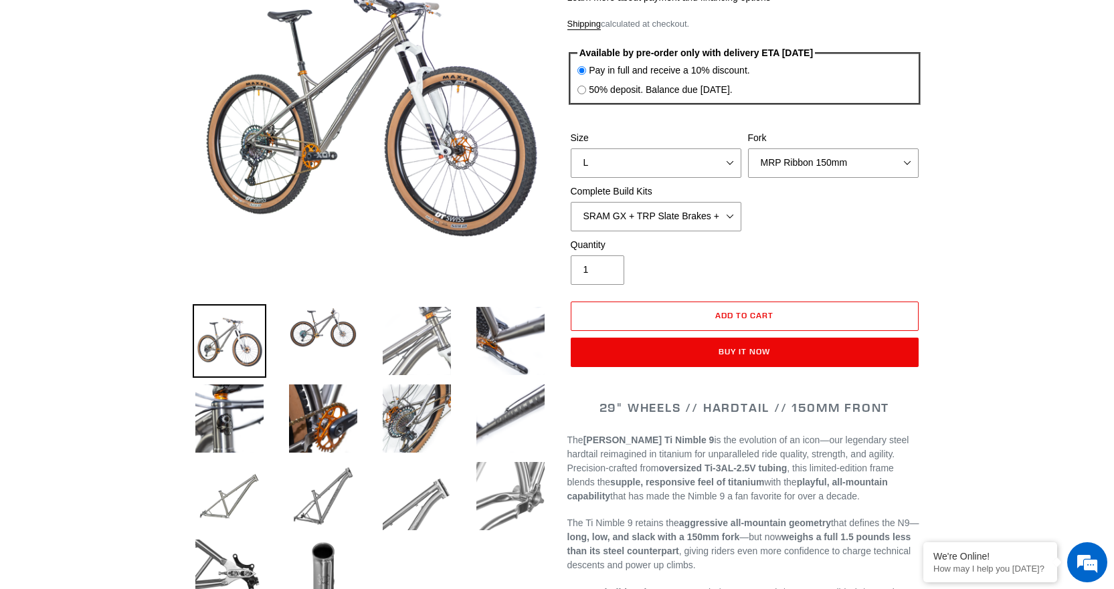
click at [430, 353] on img at bounding box center [417, 341] width 74 height 74
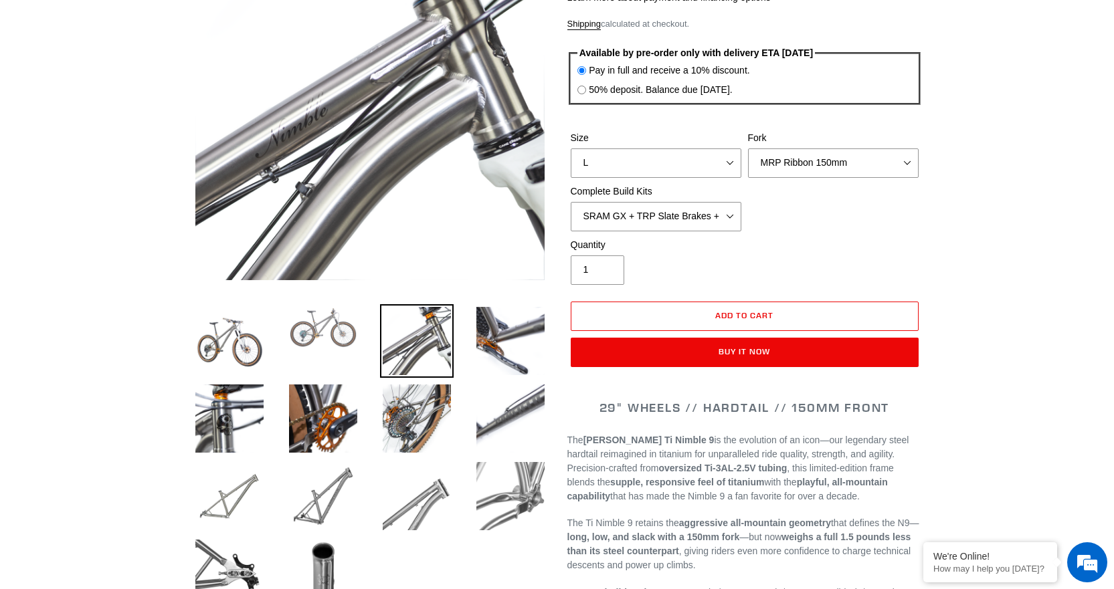
click at [350, 320] on img at bounding box center [323, 327] width 74 height 47
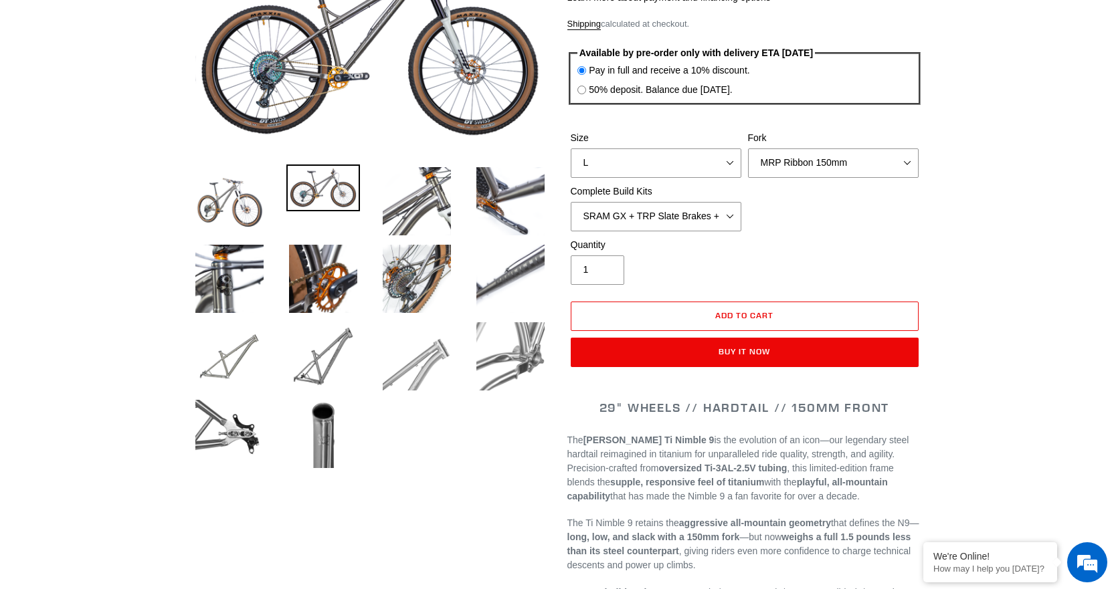
click at [425, 369] on img at bounding box center [417, 357] width 74 height 74
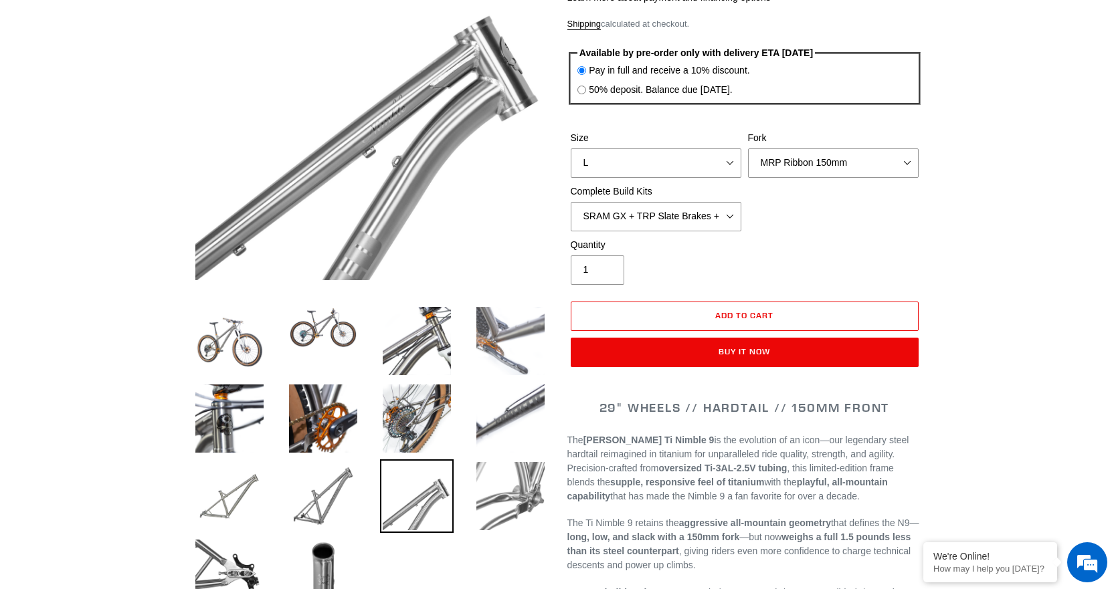
click at [494, 359] on img at bounding box center [511, 341] width 74 height 74
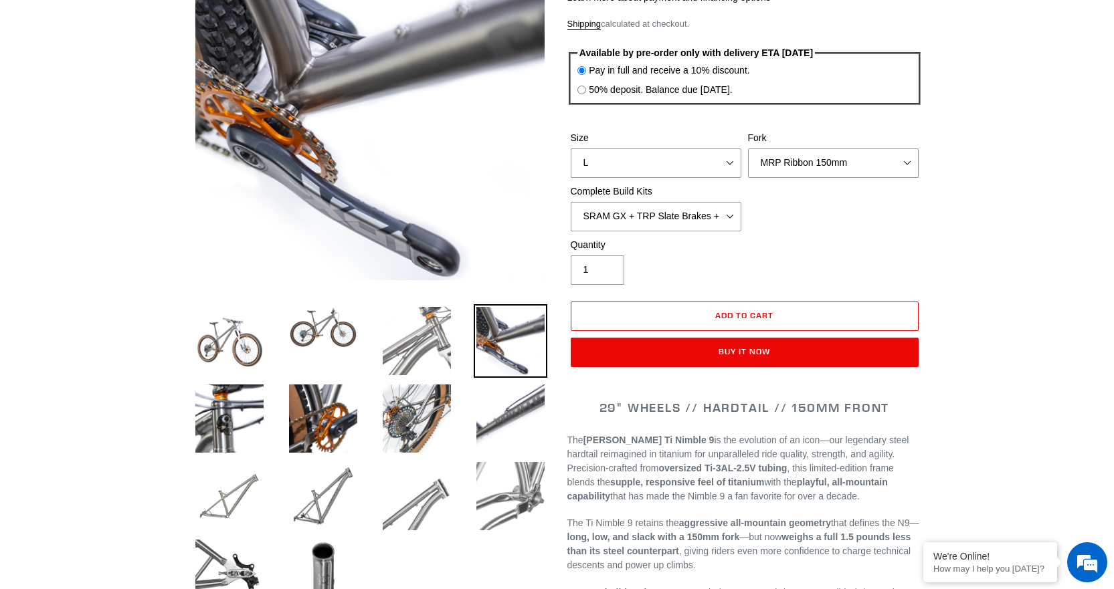
click at [428, 340] on img at bounding box center [417, 341] width 74 height 74
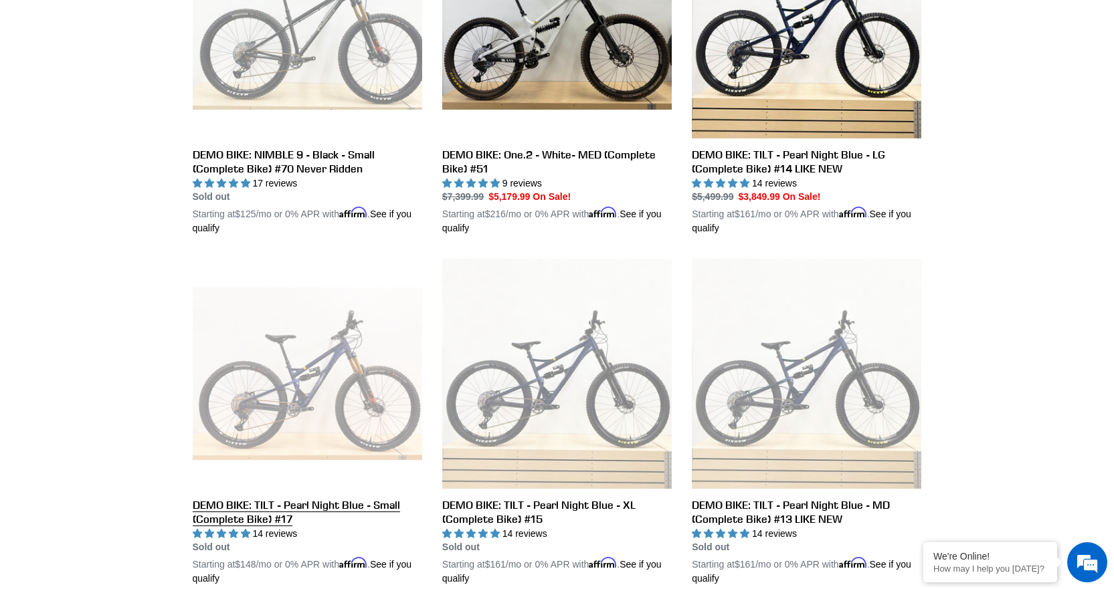
scroll to position [1003, 0]
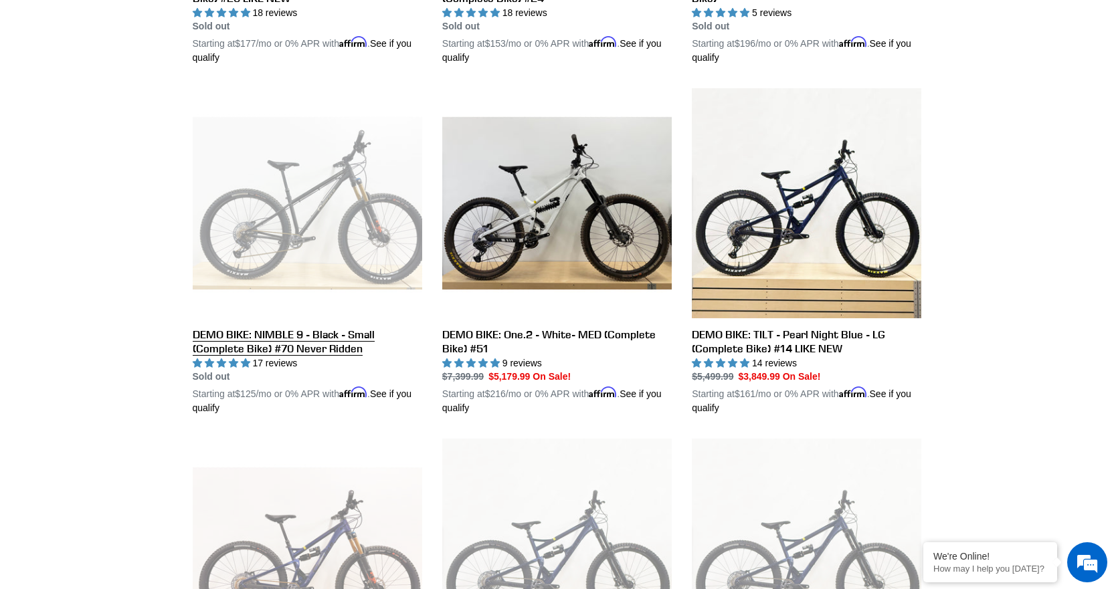
click at [295, 247] on link "DEMO BIKE: NIMBLE 9 - Black - Small (Complete Bike) #70 Never Ridden" at bounding box center [307, 251] width 229 height 327
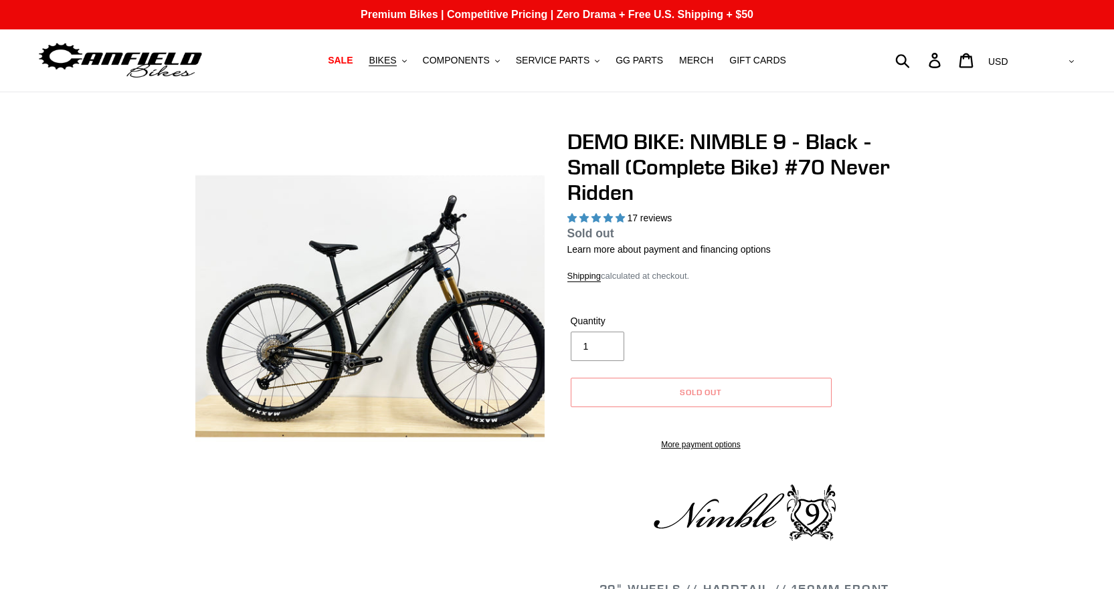
select select "highest-rating"
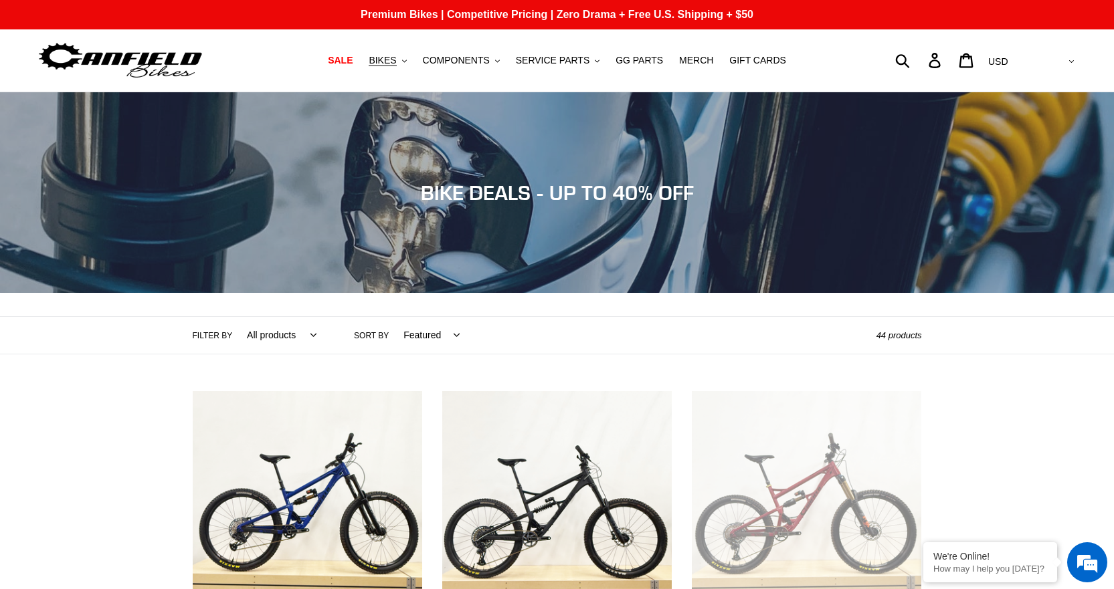
click at [100, 60] on img at bounding box center [120, 60] width 167 height 42
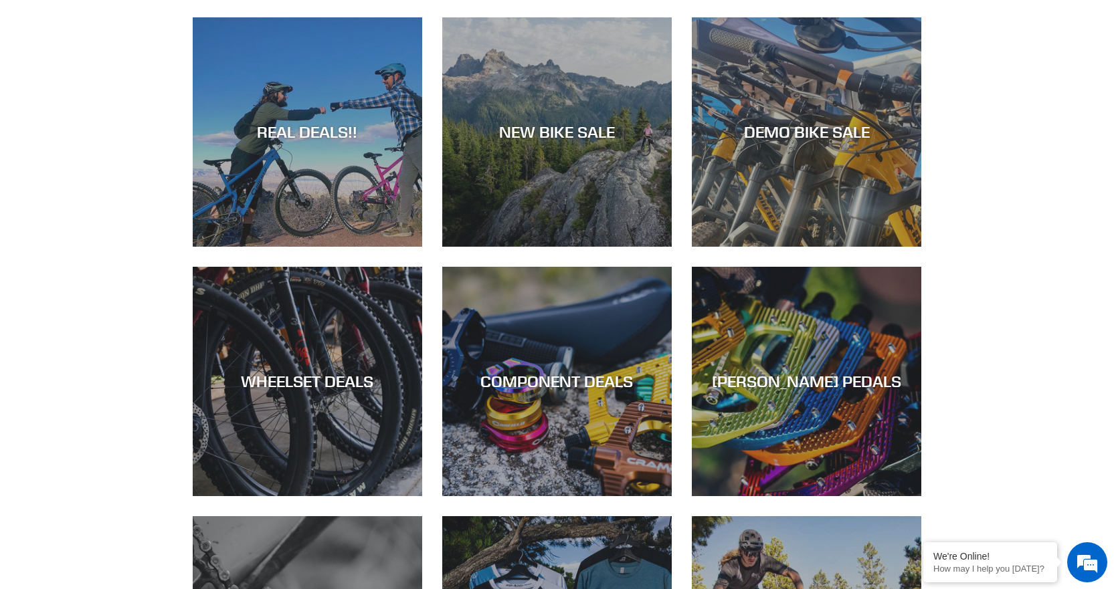
scroll to position [669, 0]
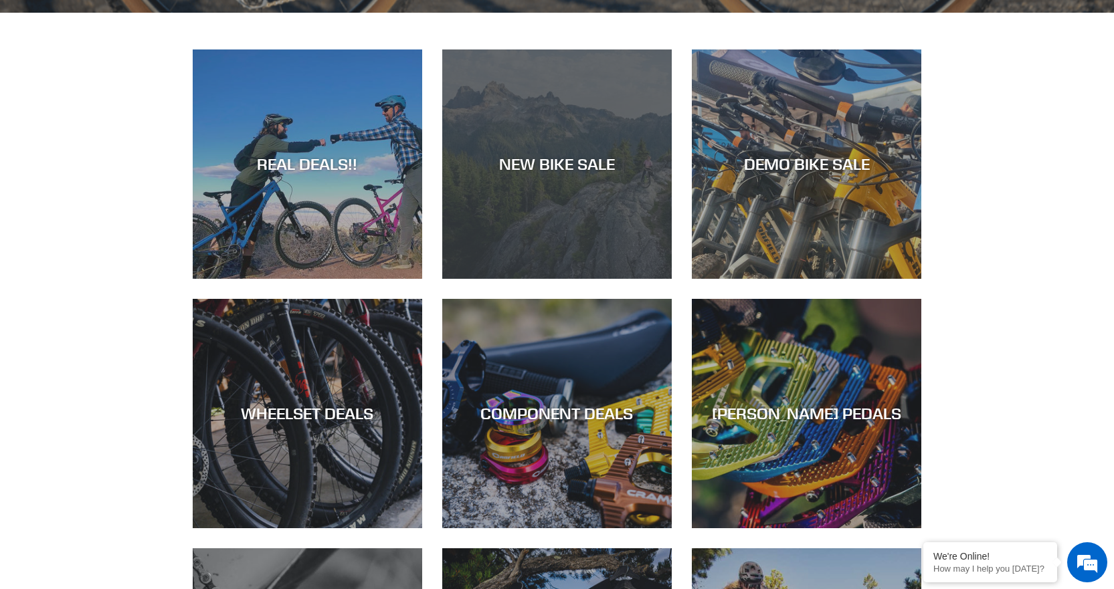
click at [518, 169] on div "NEW BIKE SALE" at bounding box center [556, 164] width 229 height 19
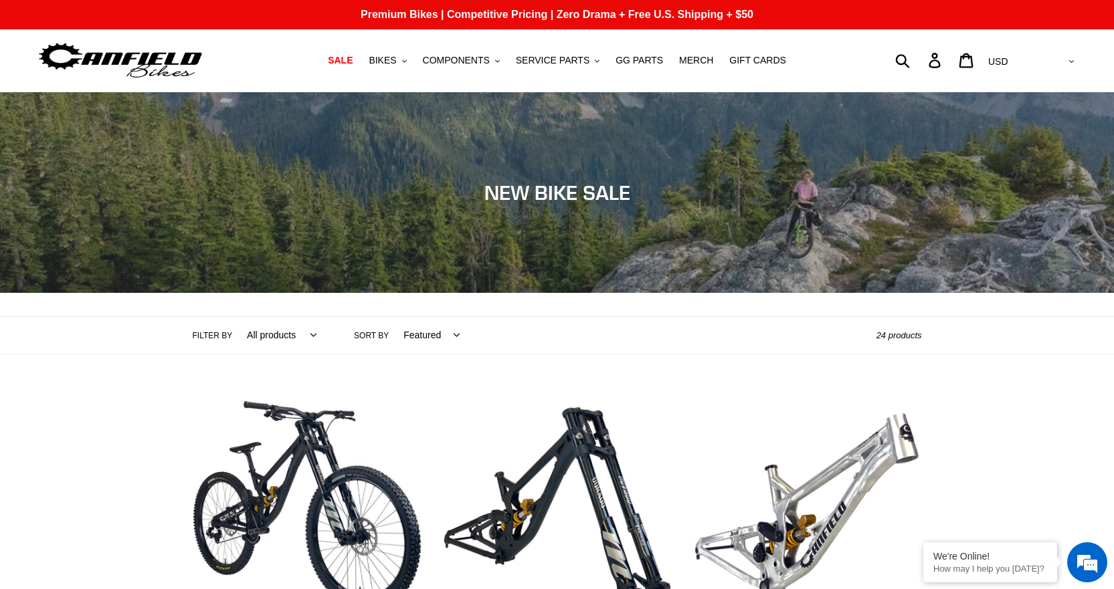
click at [112, 61] on img at bounding box center [120, 60] width 167 height 42
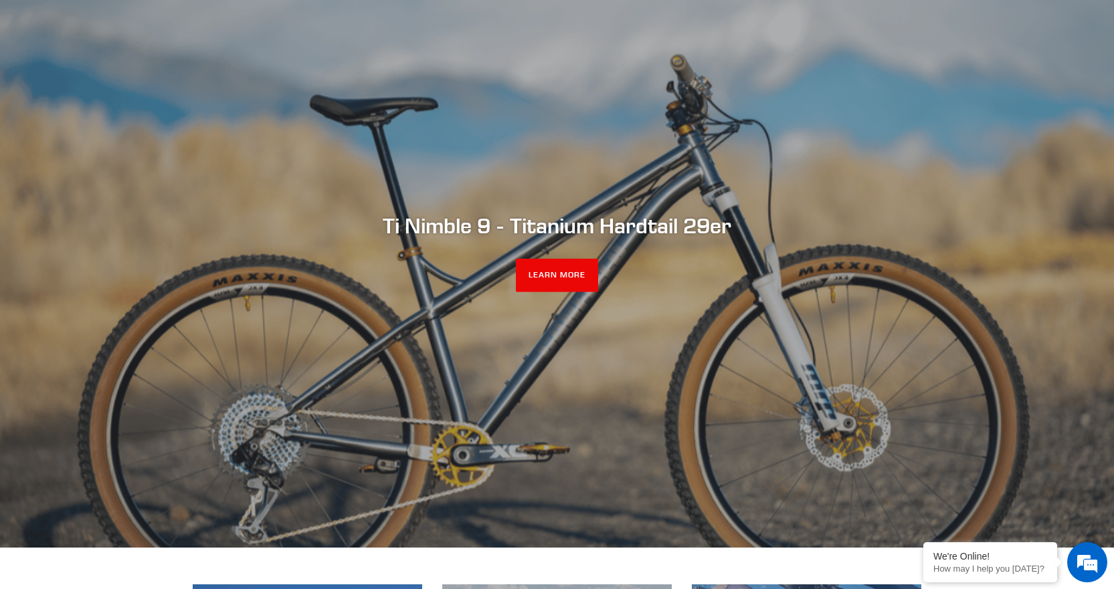
drag, startPoint x: 414, startPoint y: 254, endPoint x: 452, endPoint y: 280, distance: 45.8
click at [452, 280] on div "Ti Nimble 9 - Titanium Hardtail 29er LEARN MORE" at bounding box center [557, 252] width 803 height 79
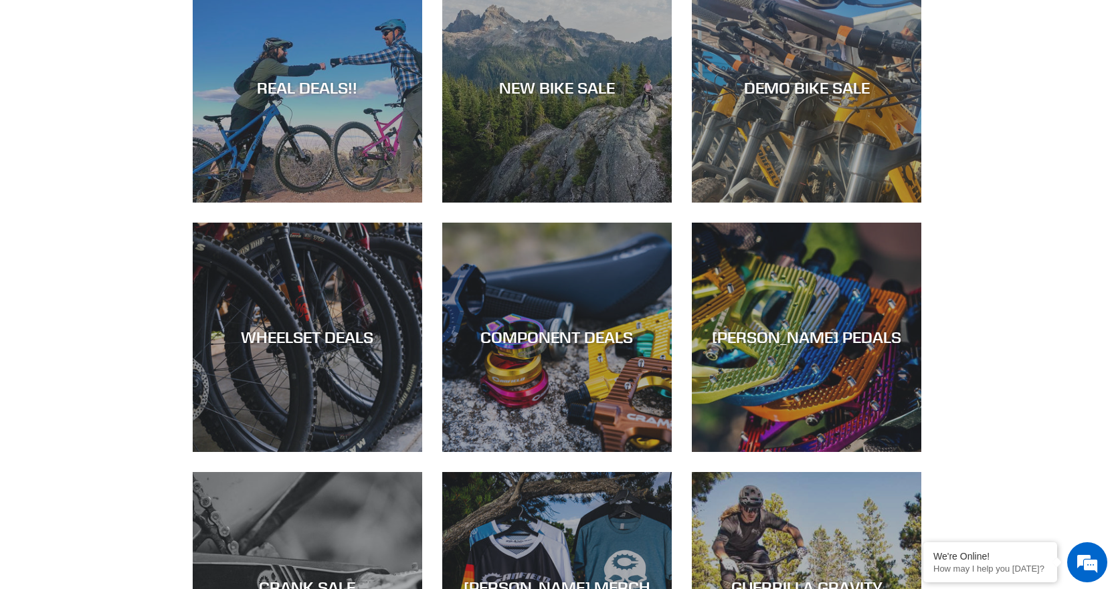
scroll to position [736, 0]
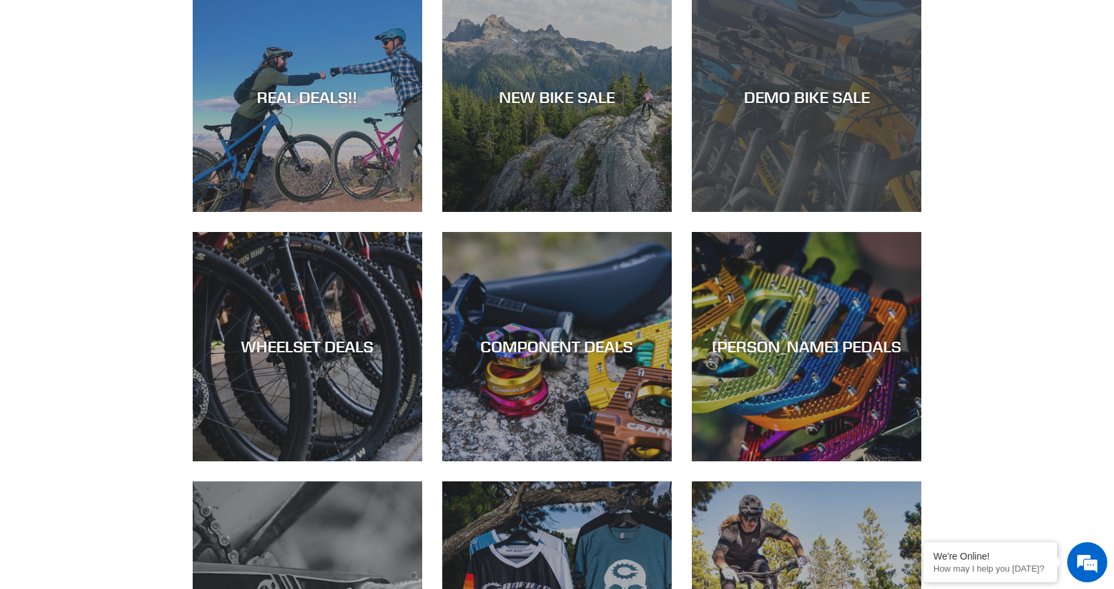
click at [824, 95] on div "DEMO BIKE SALE" at bounding box center [806, 97] width 229 height 19
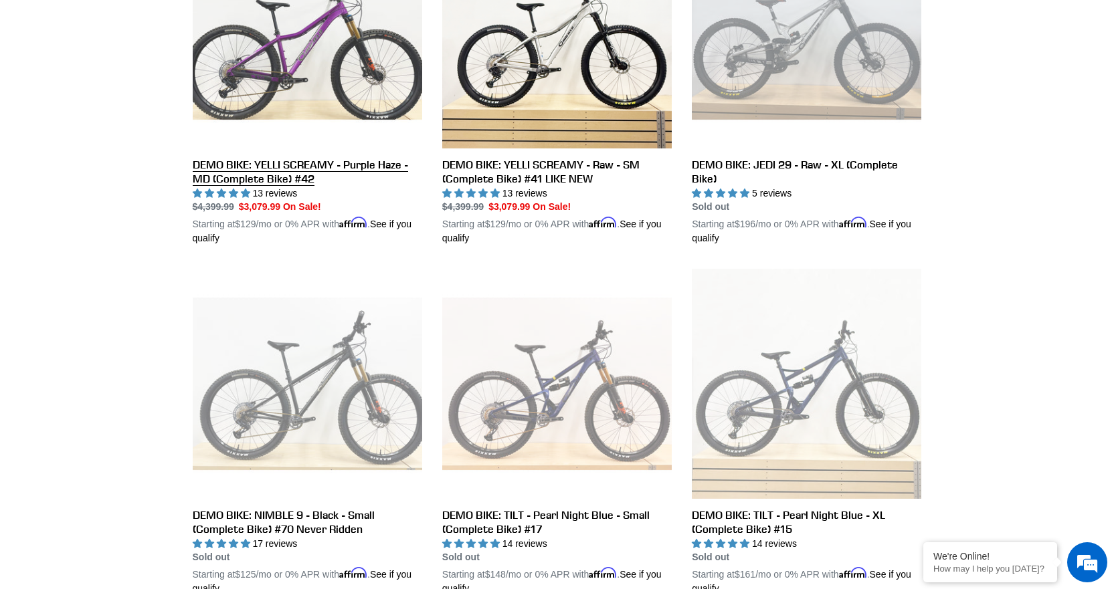
scroll to position [1739, 0]
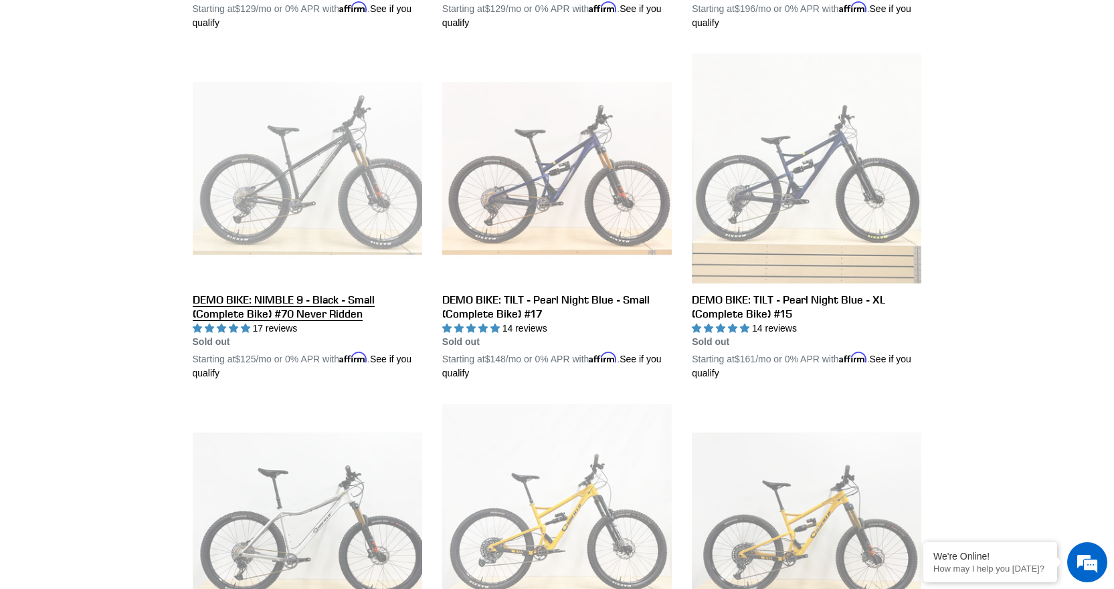
click at [338, 215] on link "DEMO BIKE: NIMBLE 9 - Black - Small (Complete Bike) #70 Never Ridden" at bounding box center [307, 217] width 229 height 327
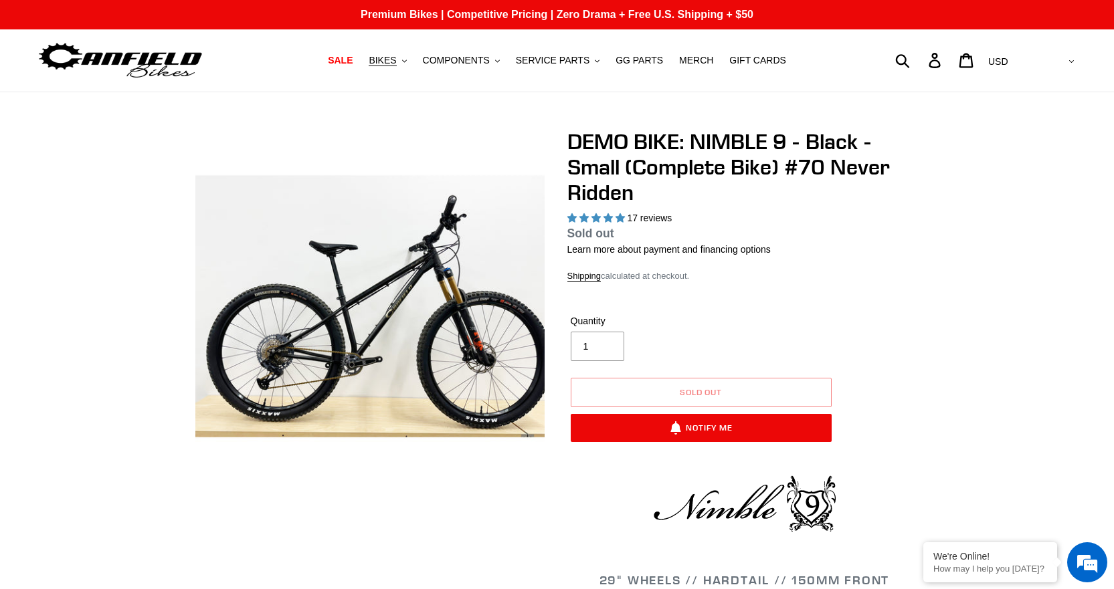
select select "highest-rating"
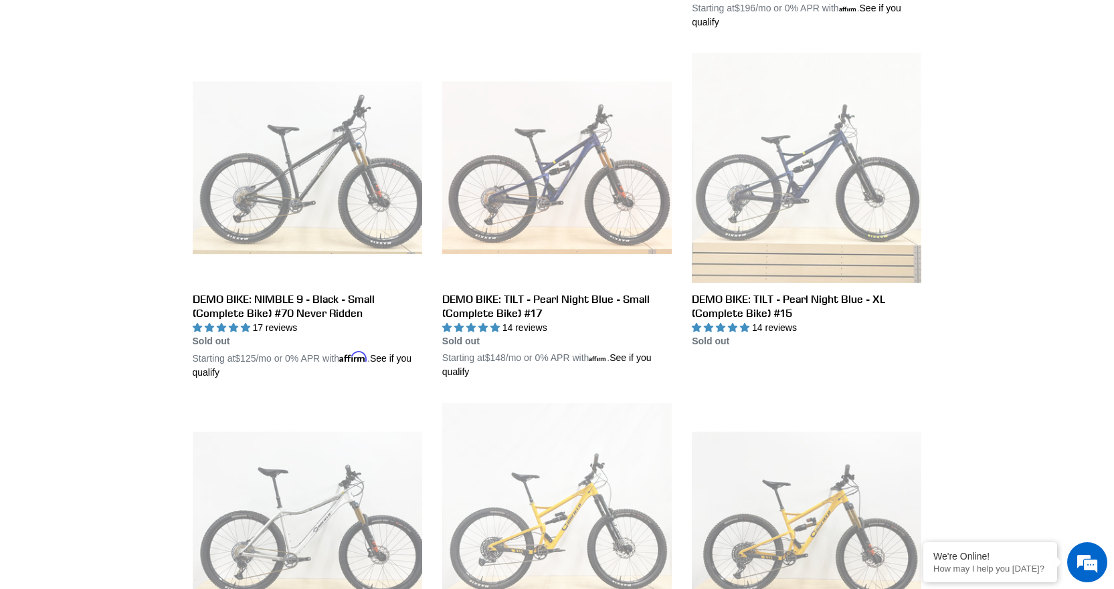
scroll to position [1862, 0]
